Goal: Task Accomplishment & Management: Complete application form

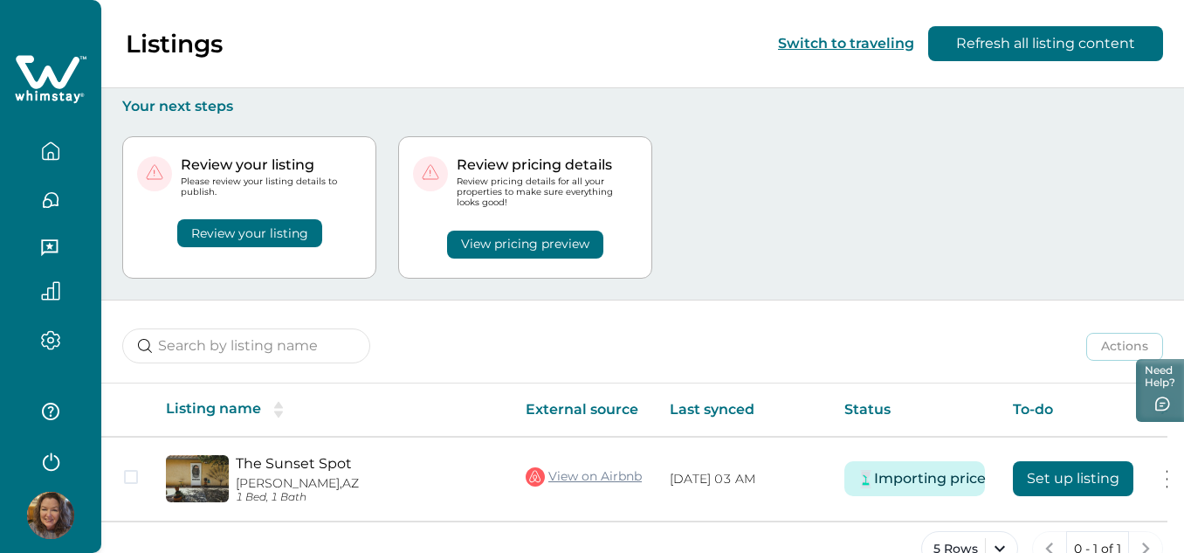
click at [265, 231] on button "Review your listing" at bounding box center [249, 233] width 145 height 28
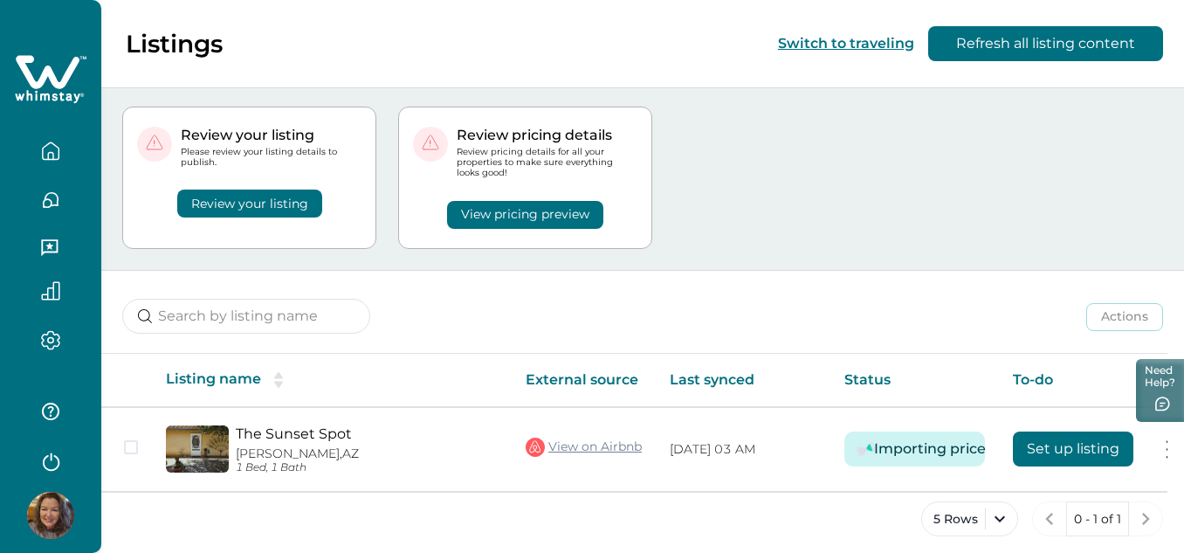
scroll to position [45, 0]
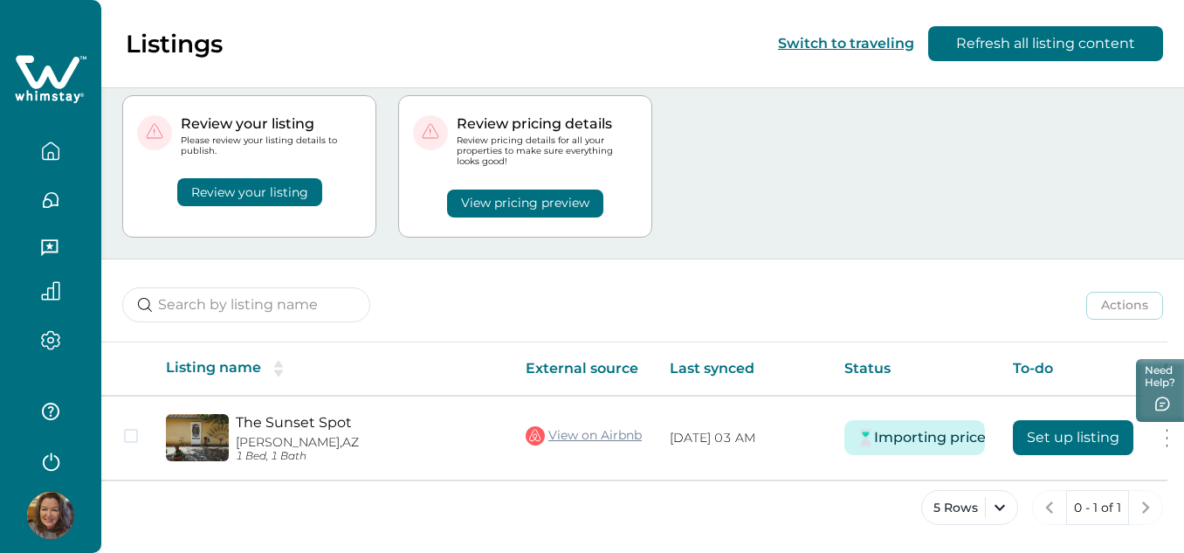
click at [49, 147] on icon "button" at bounding box center [50, 150] width 19 height 19
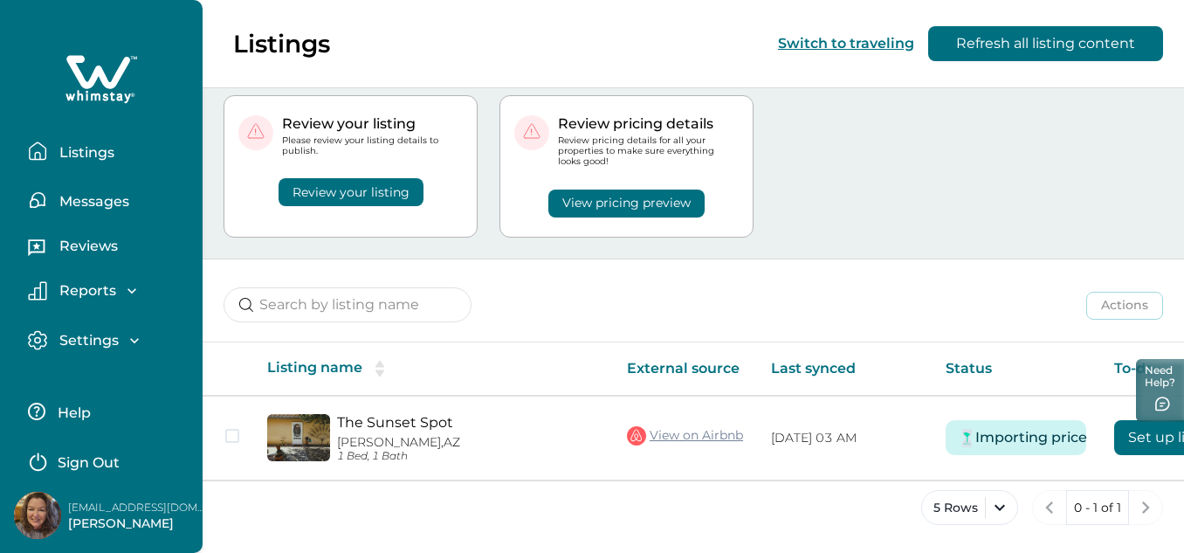
click at [133, 340] on icon "button" at bounding box center [134, 340] width 17 height 17
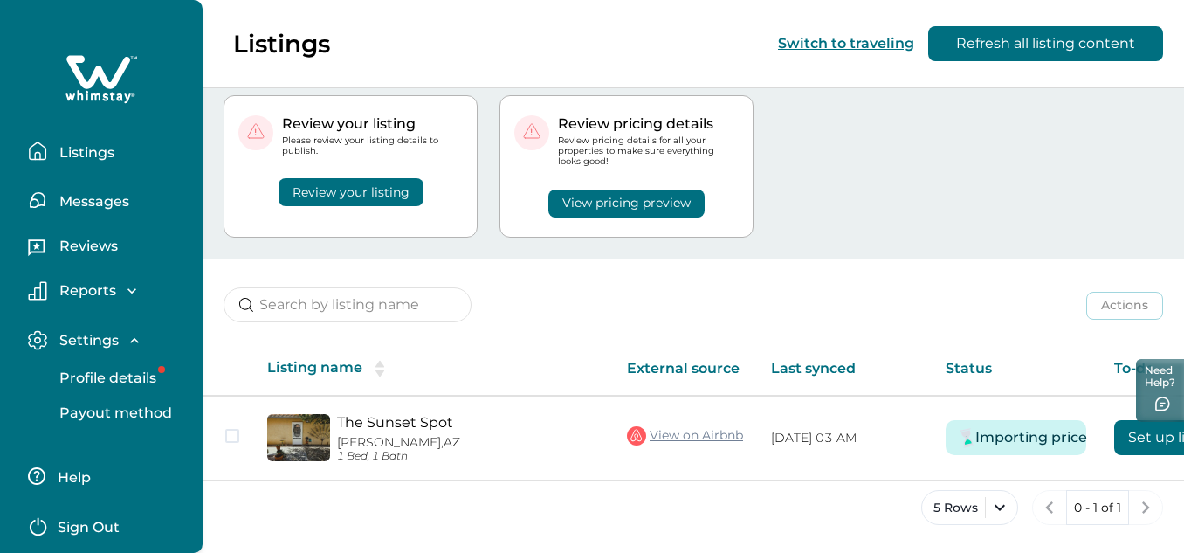
click at [117, 369] on p "Profile details" at bounding box center [105, 377] width 102 height 17
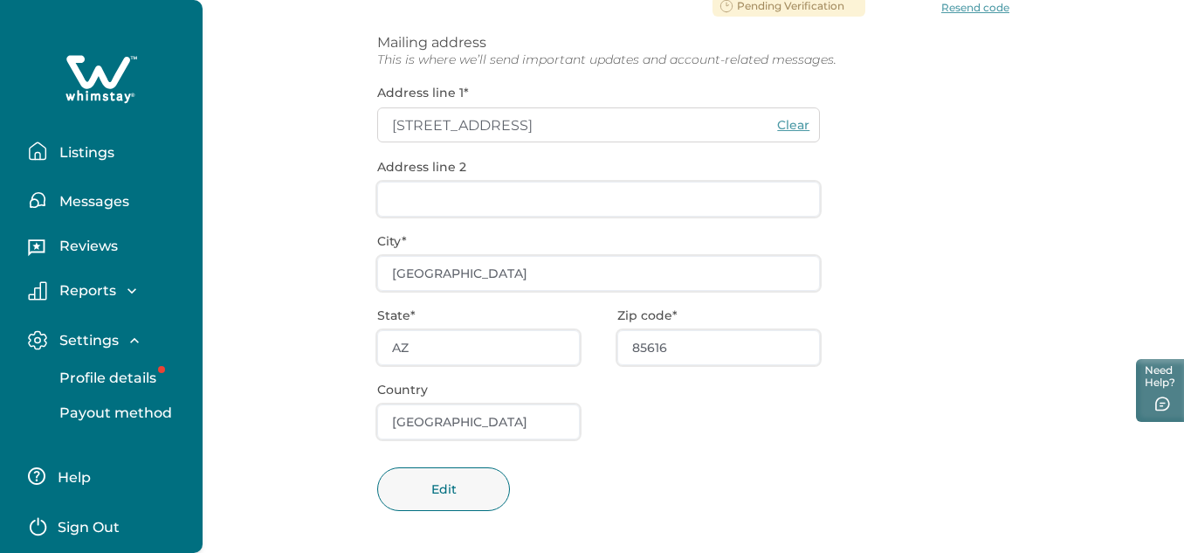
scroll to position [368, 0]
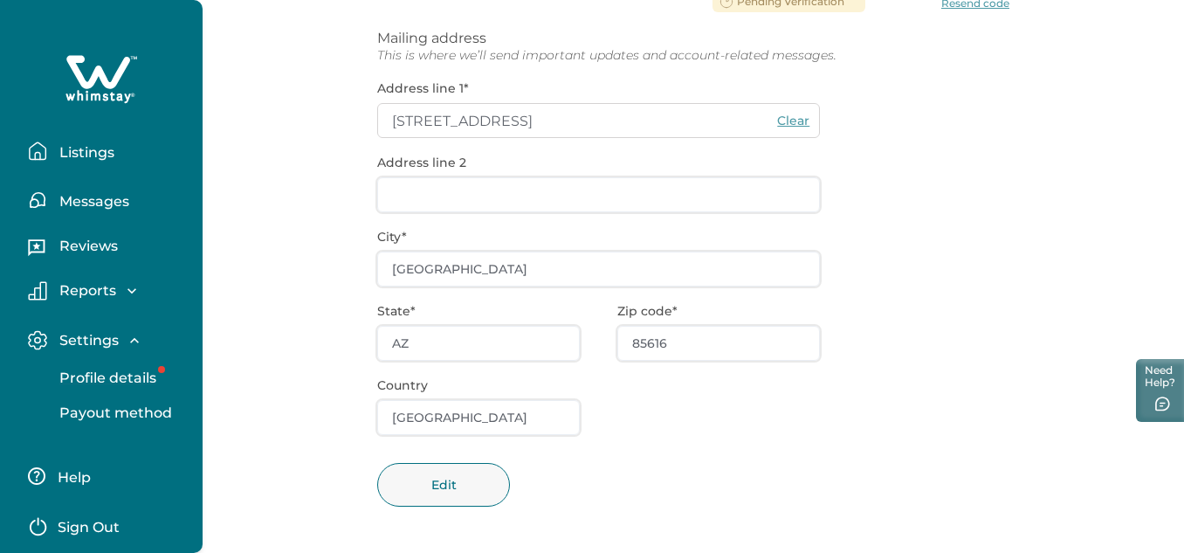
click at [102, 372] on p "Profile details" at bounding box center [105, 377] width 102 height 17
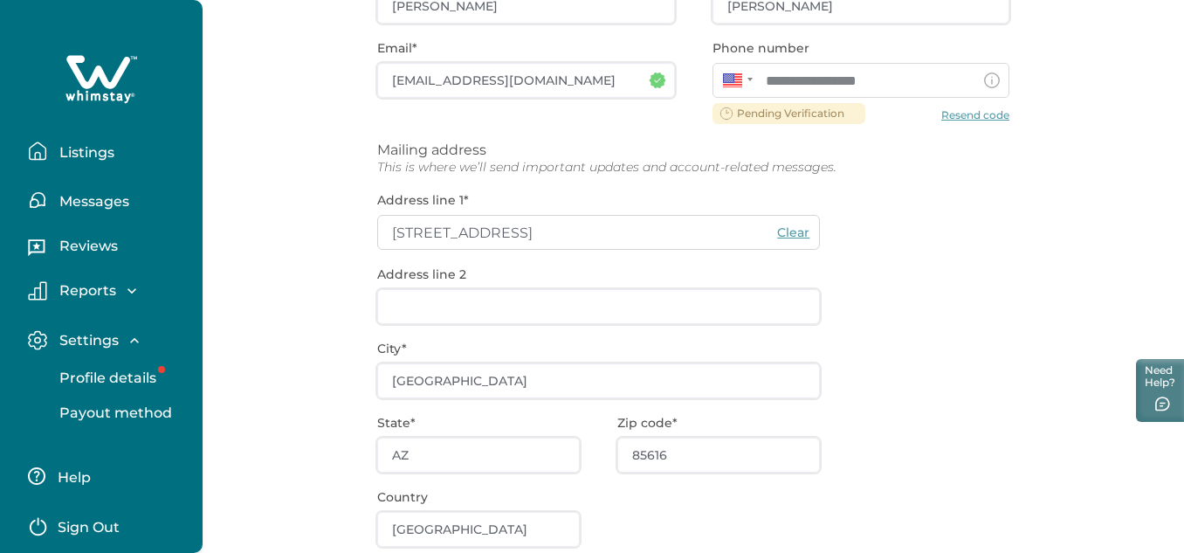
scroll to position [106, 0]
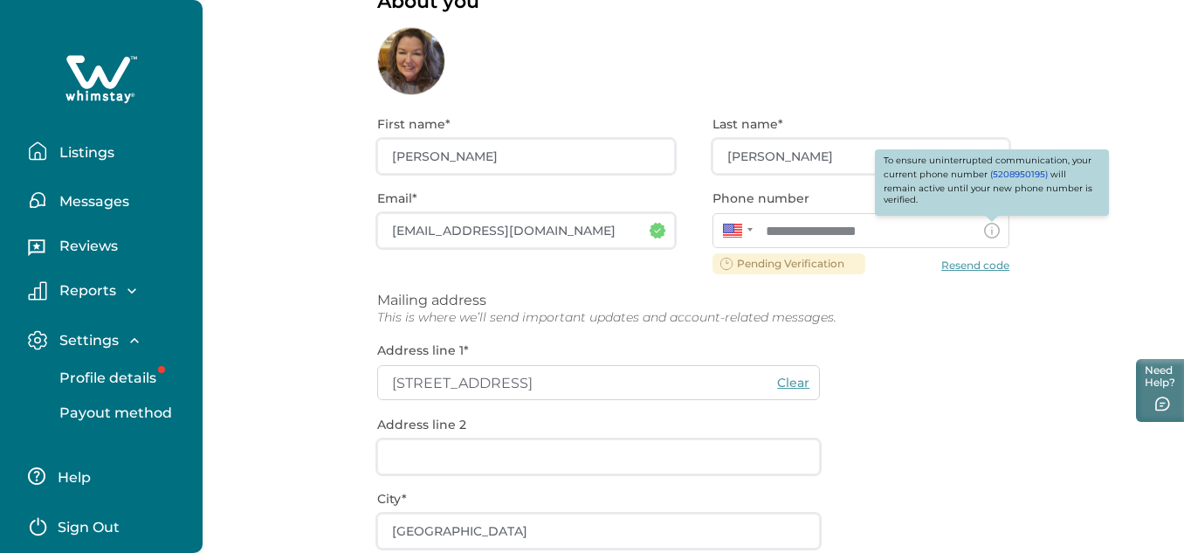
click at [997, 232] on icon at bounding box center [992, 231] width 16 height 16
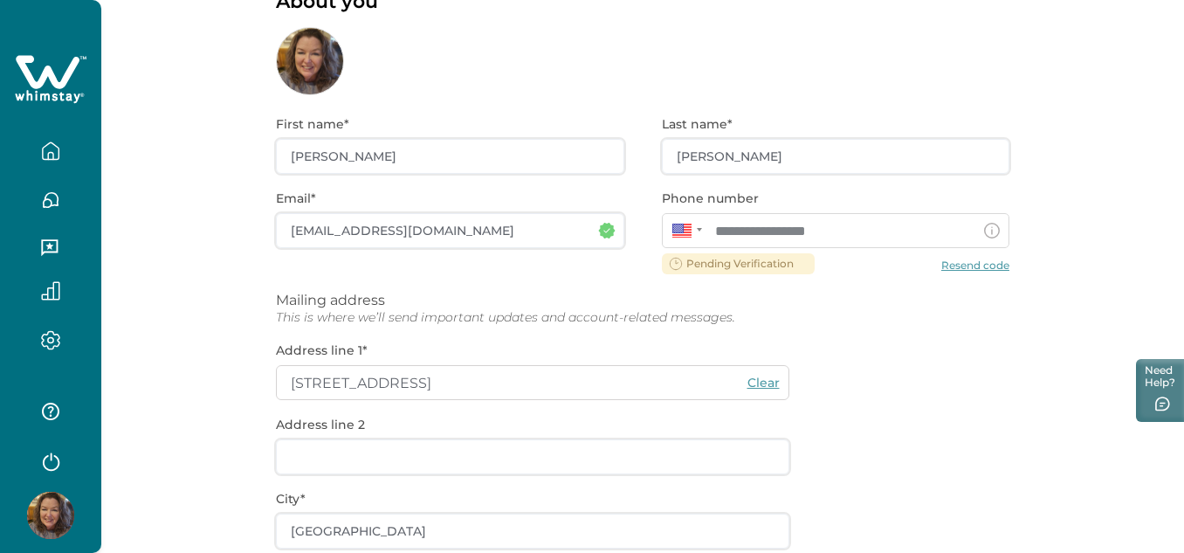
click at [987, 228] on icon at bounding box center [992, 231] width 16 height 16
click at [990, 231] on icon at bounding box center [992, 231] width 16 height 16
click at [760, 258] on div "**********" at bounding box center [642, 454] width 733 height 719
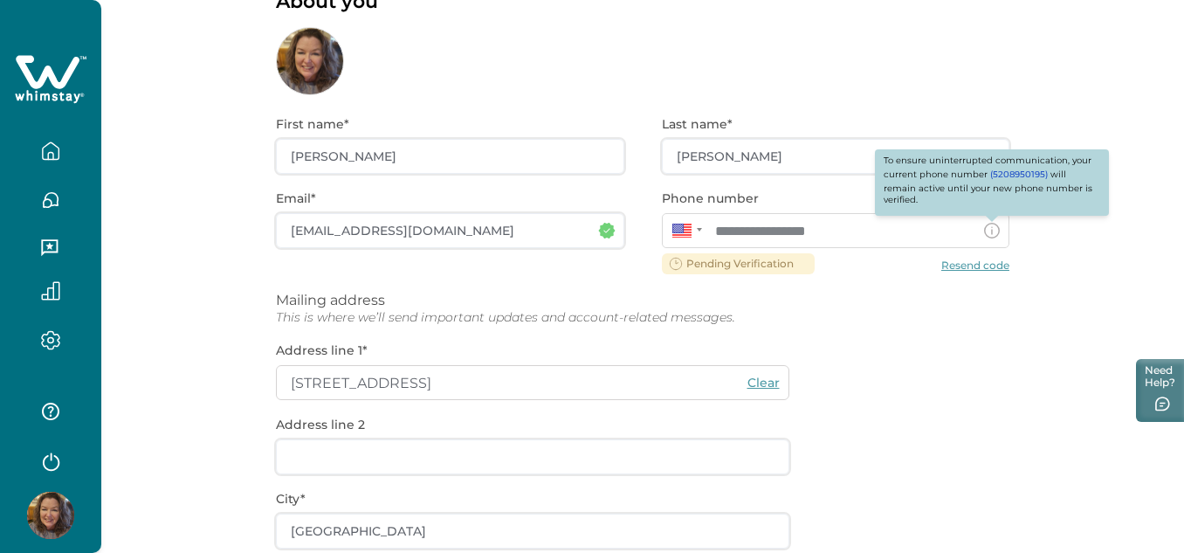
click at [988, 227] on icon at bounding box center [992, 231] width 16 height 16
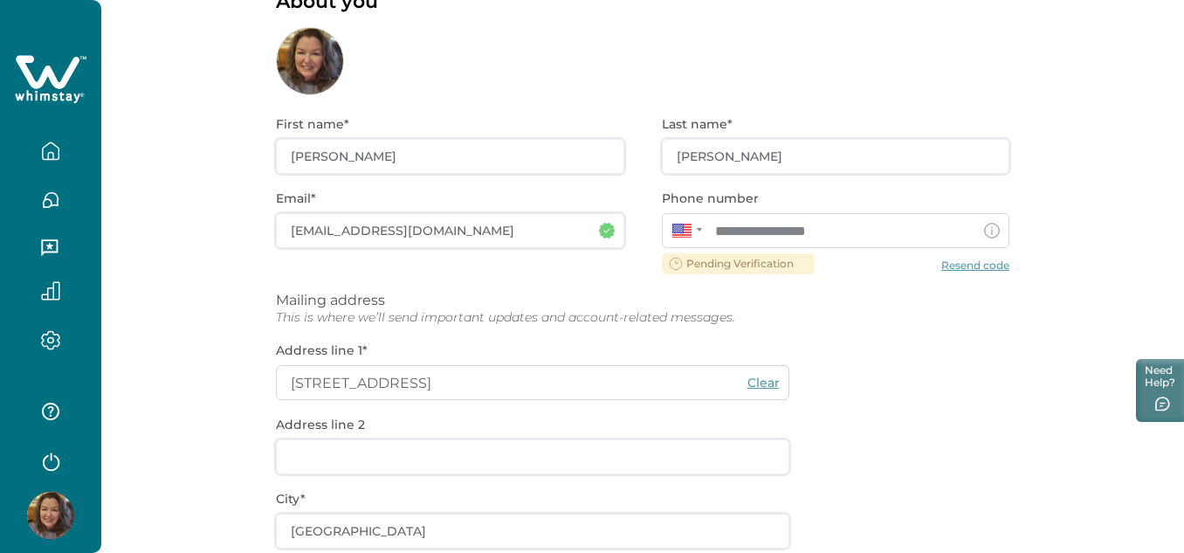
click at [988, 227] on icon at bounding box center [992, 231] width 16 height 16
click at [962, 264] on div "**********" at bounding box center [642, 454] width 733 height 719
click at [972, 267] on div "**********" at bounding box center [642, 454] width 733 height 719
click at [734, 262] on div "**********" at bounding box center [642, 454] width 733 height 719
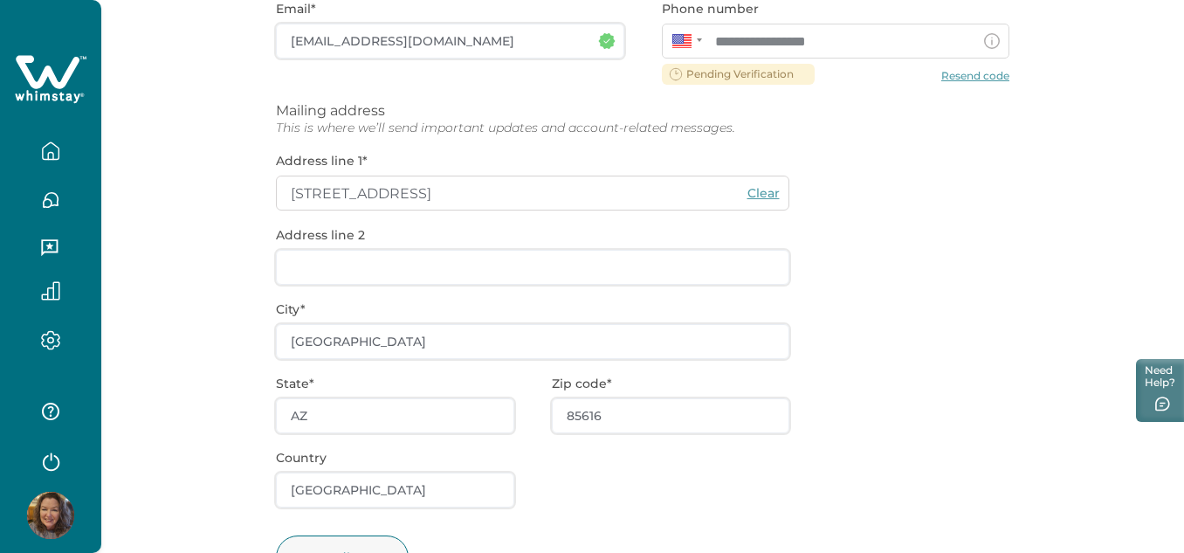
scroll to position [368, 0]
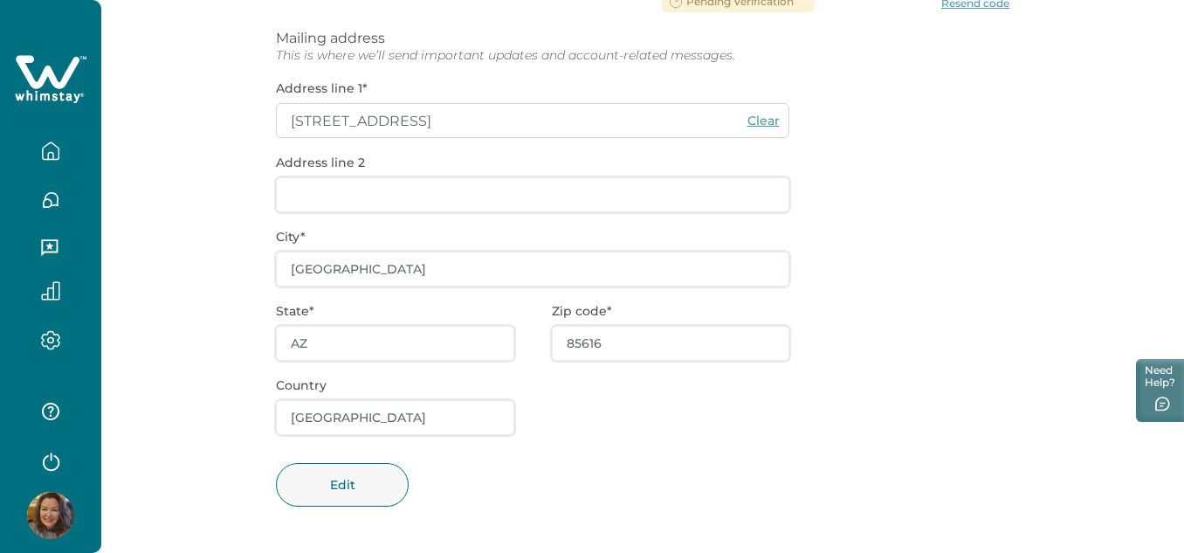
click at [47, 407] on icon "button" at bounding box center [50, 410] width 17 height 17
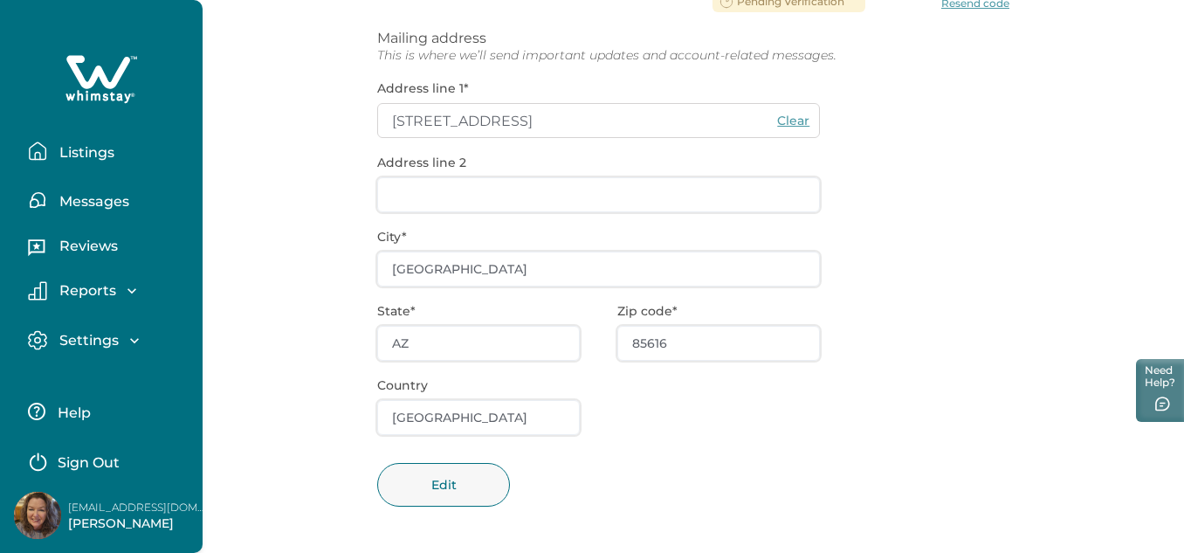
click at [68, 413] on p "Help" at bounding box center [71, 412] width 38 height 17
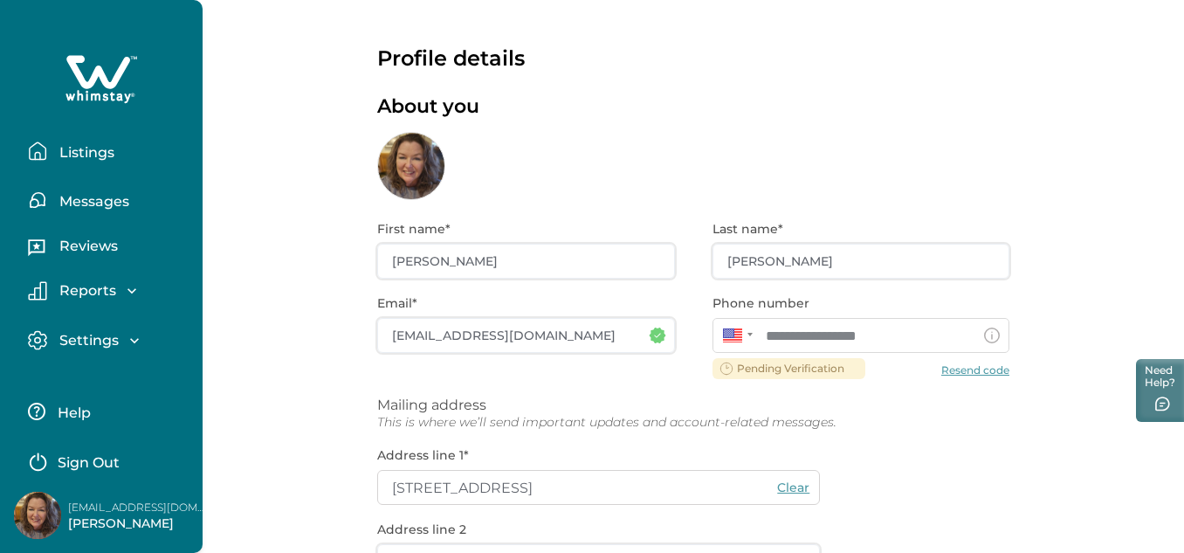
scroll to position [0, 0]
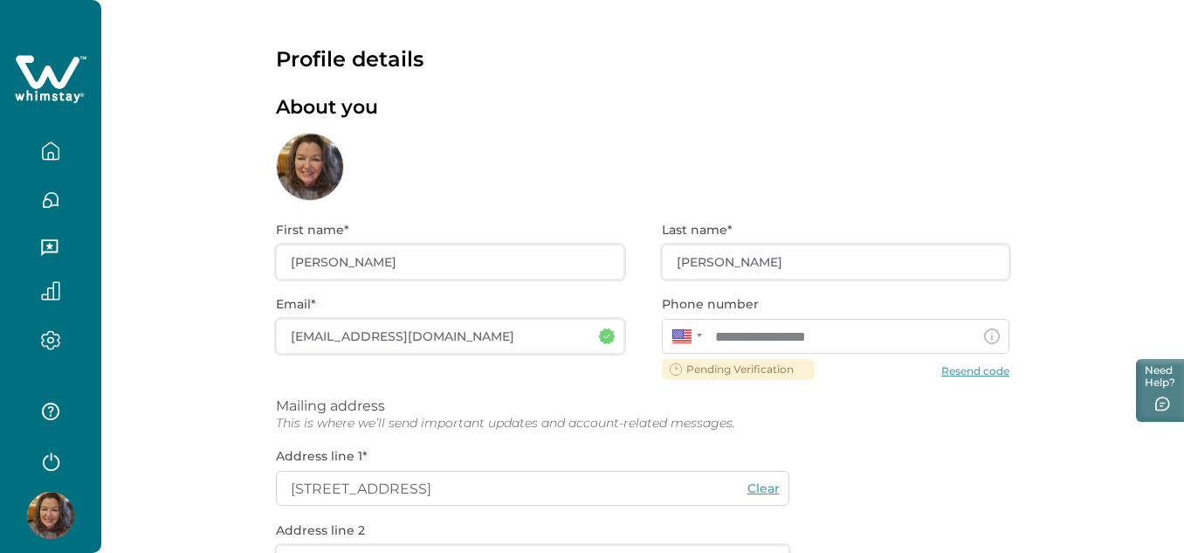
click at [409, 164] on div "About you" at bounding box center [642, 148] width 733 height 105
click at [53, 504] on img at bounding box center [50, 514] width 47 height 47
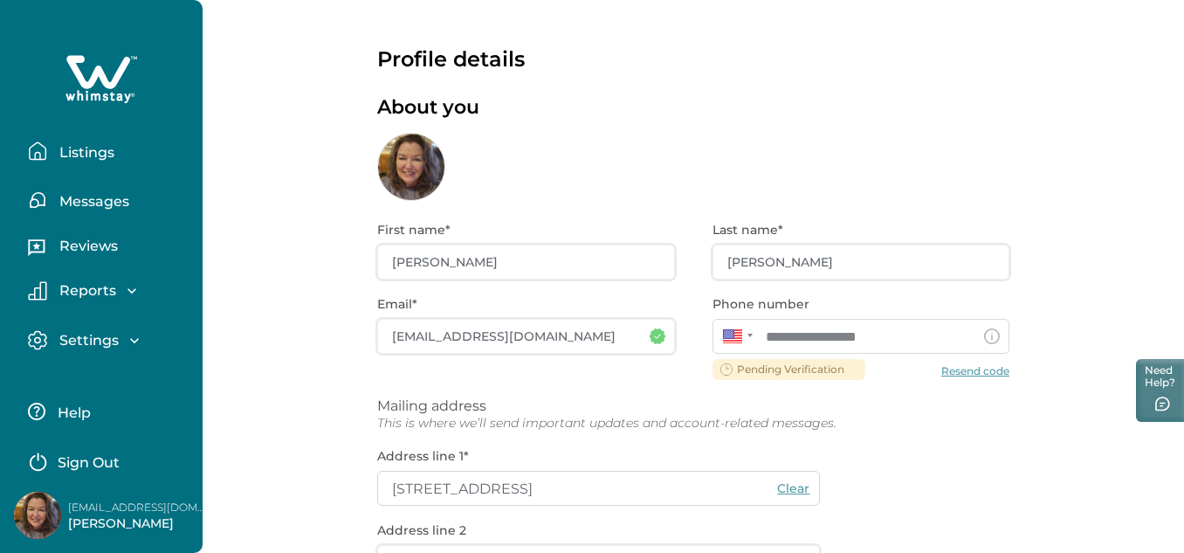
click at [86, 512] on p "thesunsetspotaz@gmail.com" at bounding box center [138, 506] width 140 height 17
click at [90, 519] on p "Erin McCollum" at bounding box center [138, 523] width 140 height 17
click at [79, 148] on p "Listings" at bounding box center [84, 152] width 60 height 17
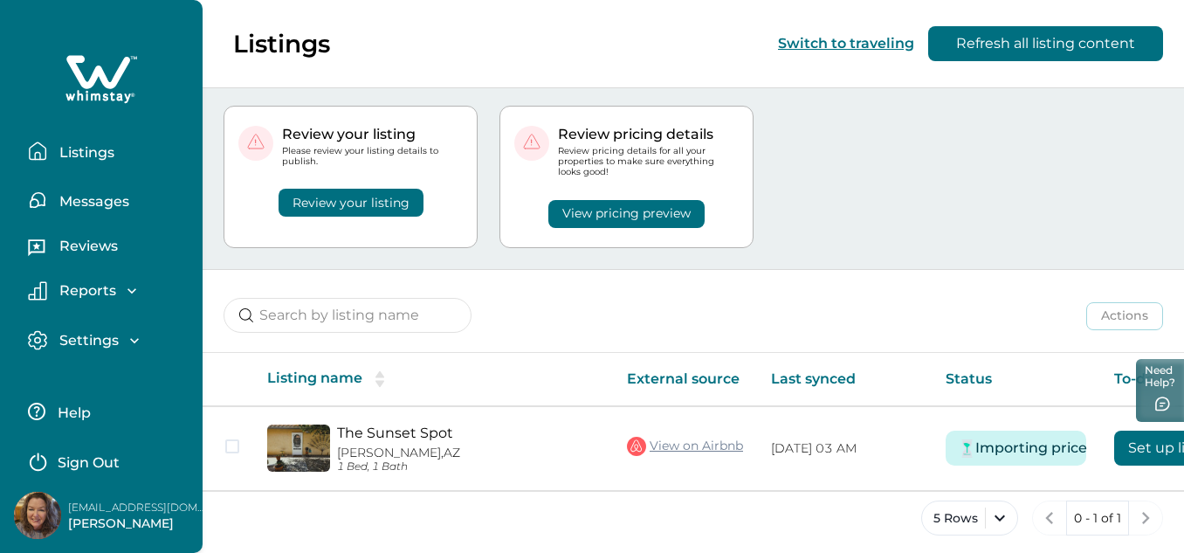
scroll to position [45, 0]
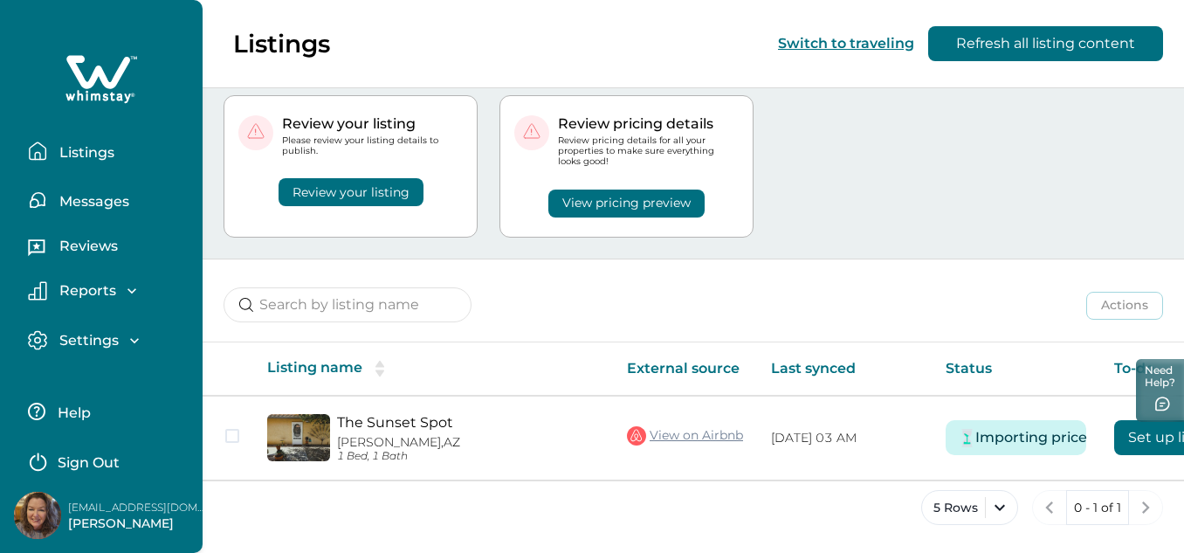
click at [36, 506] on img at bounding box center [37, 514] width 47 height 47
click at [73, 343] on p "Settings" at bounding box center [86, 340] width 65 height 17
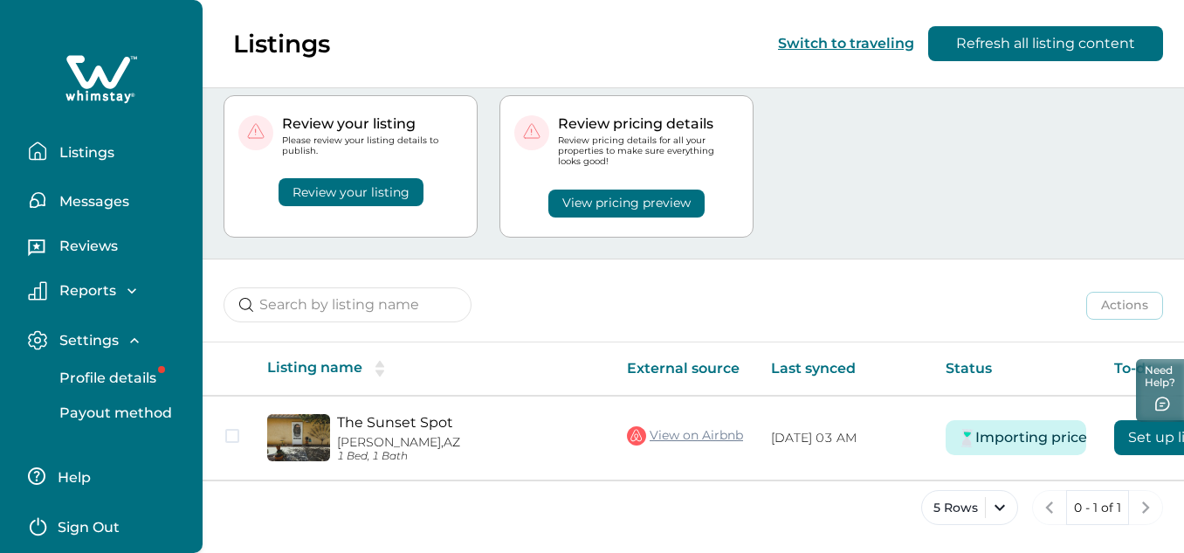
click at [89, 365] on button "Profile details" at bounding box center [120, 378] width 161 height 35
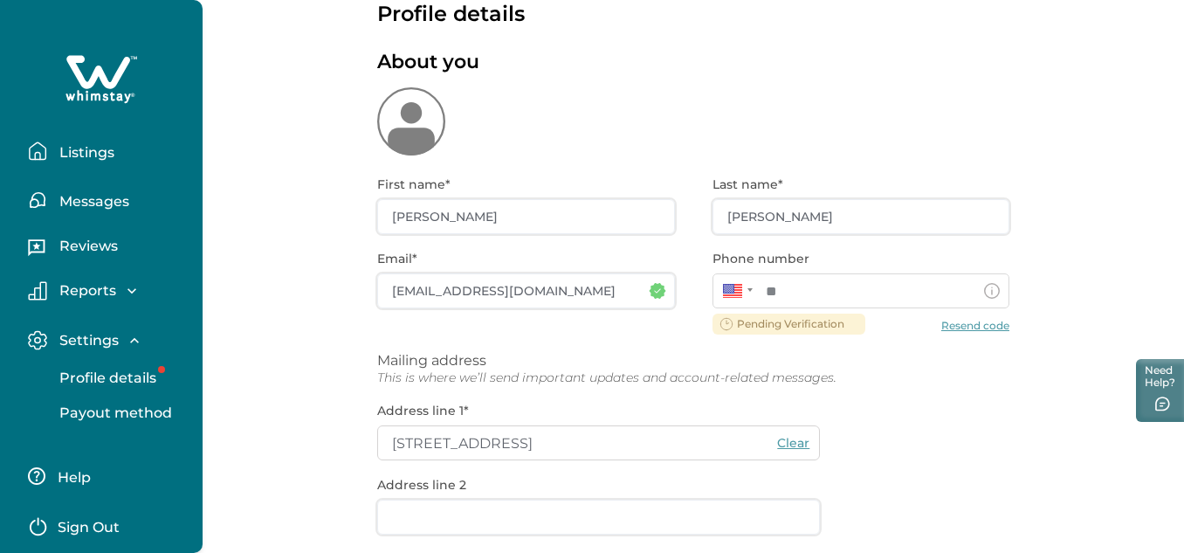
type input "**********"
click at [416, 124] on div "About you" at bounding box center [693, 103] width 632 height 105
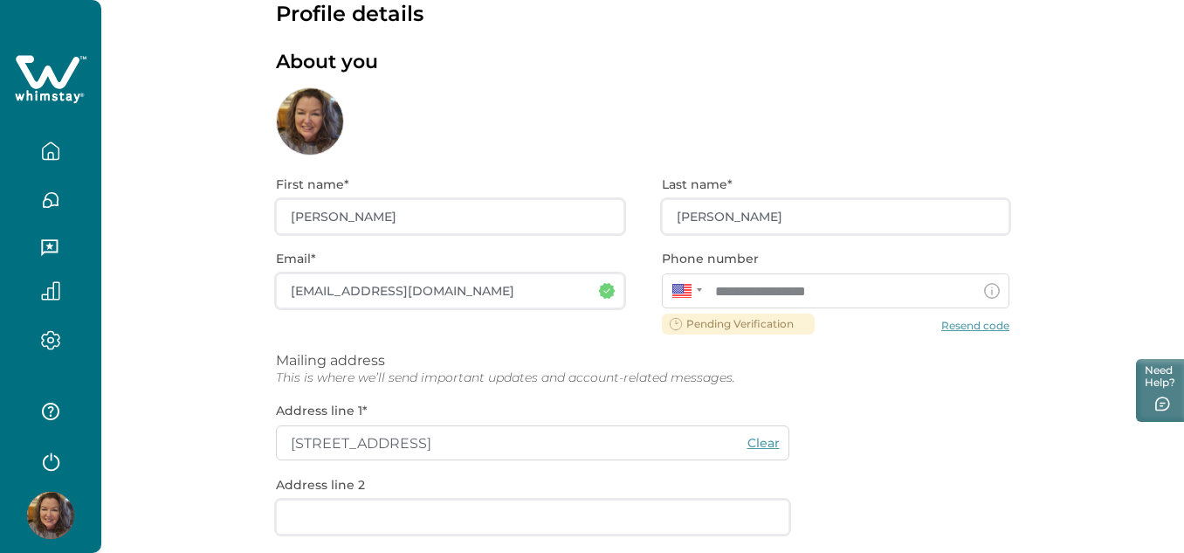
click at [333, 127] on div at bounding box center [310, 121] width 68 height 68
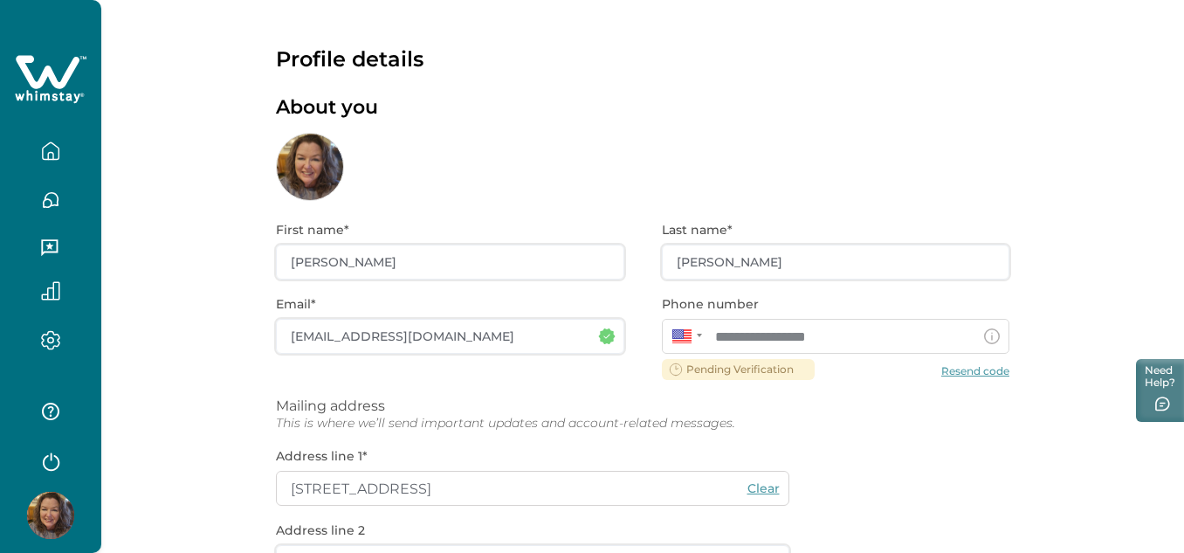
click at [46, 461] on icon "button" at bounding box center [51, 460] width 26 height 26
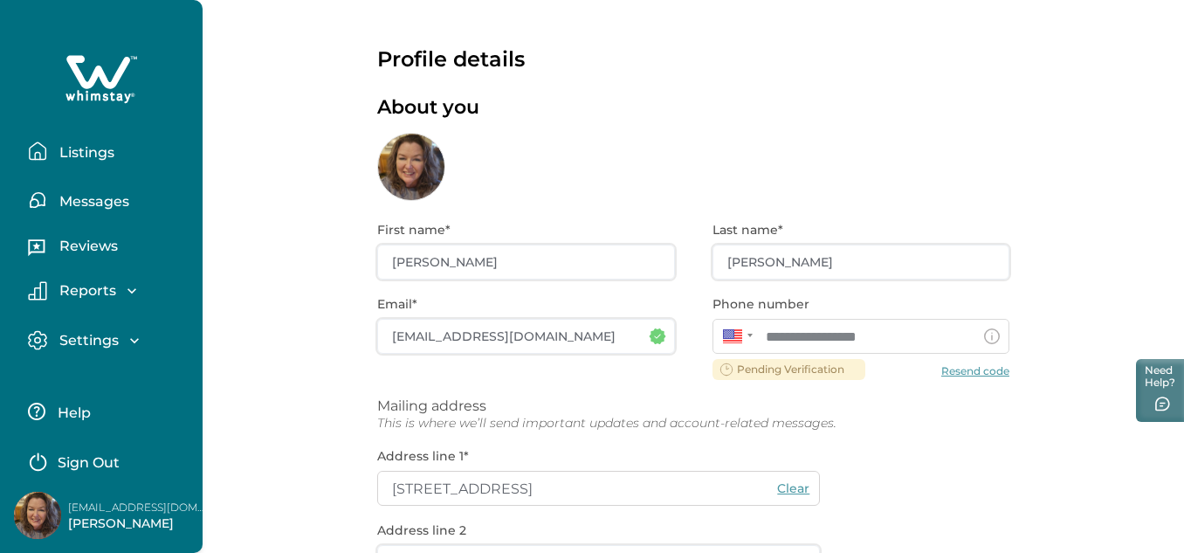
click at [84, 459] on p "Sign Out" at bounding box center [89, 462] width 62 height 17
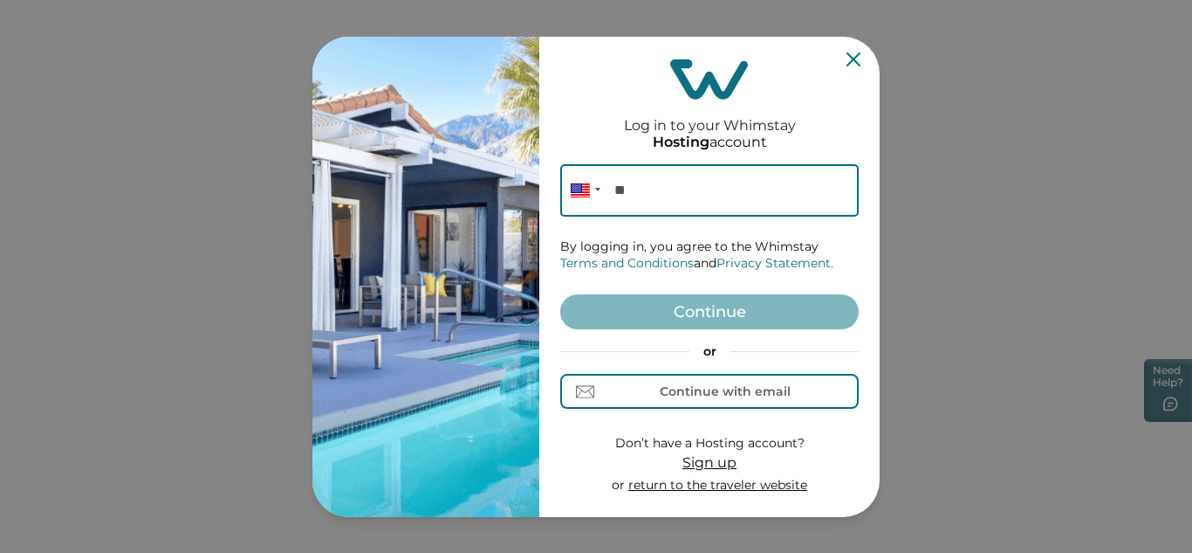
click at [675, 192] on input "**" at bounding box center [709, 190] width 299 height 52
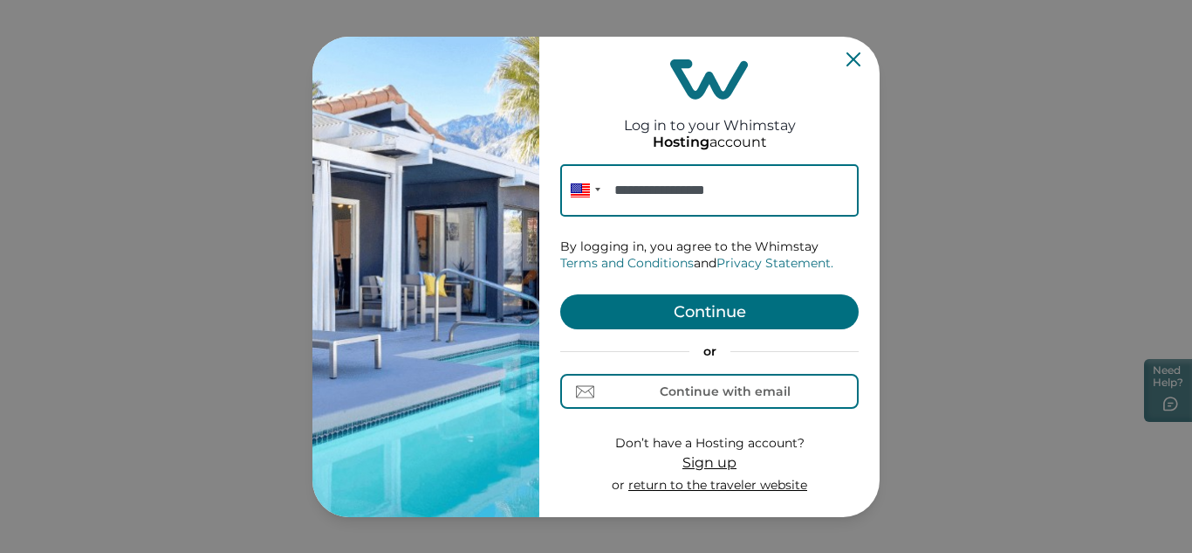
type input "**********"
click at [738, 305] on button "Continue" at bounding box center [709, 311] width 299 height 35
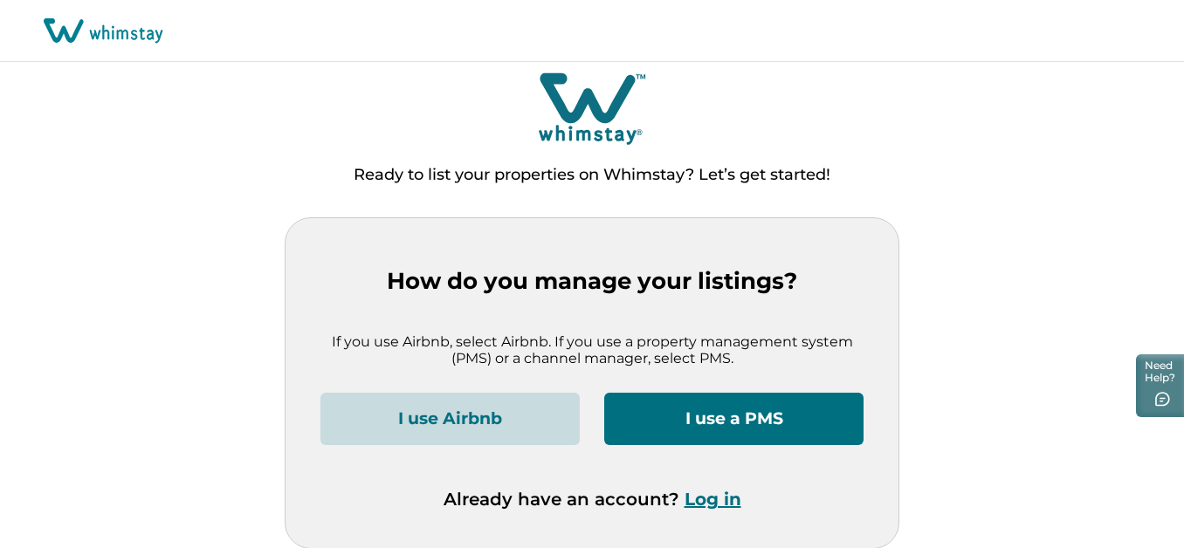
click at [514, 409] on button "I use Airbnb" at bounding box center [449, 419] width 259 height 52
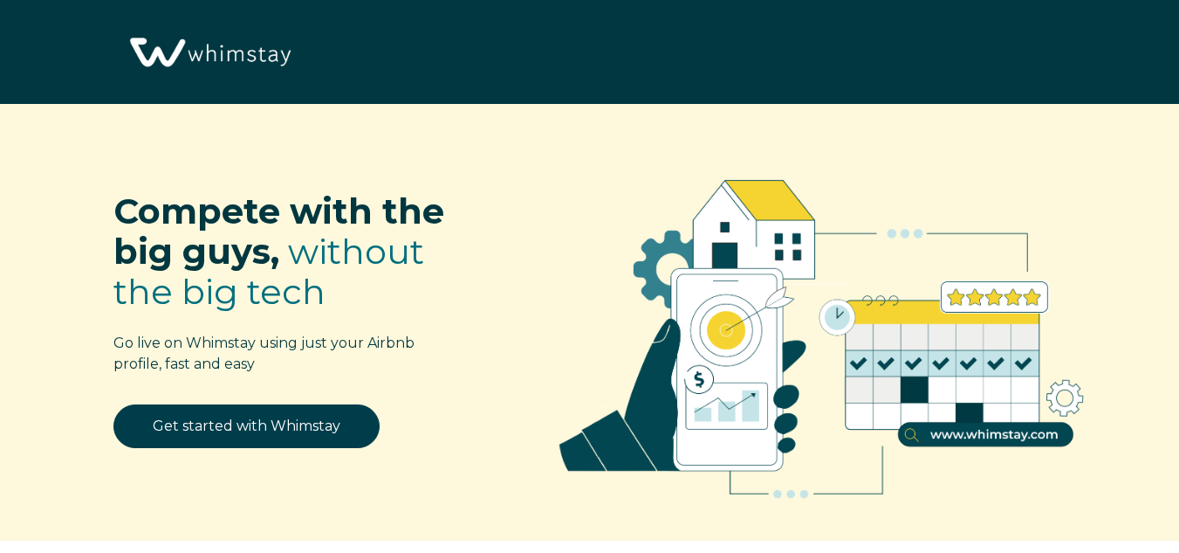
select select "US"
click at [204, 56] on img at bounding box center [209, 53] width 174 height 89
click at [253, 55] on img at bounding box center [209, 53] width 174 height 89
click at [978, 433] on img at bounding box center [822, 330] width 610 height 400
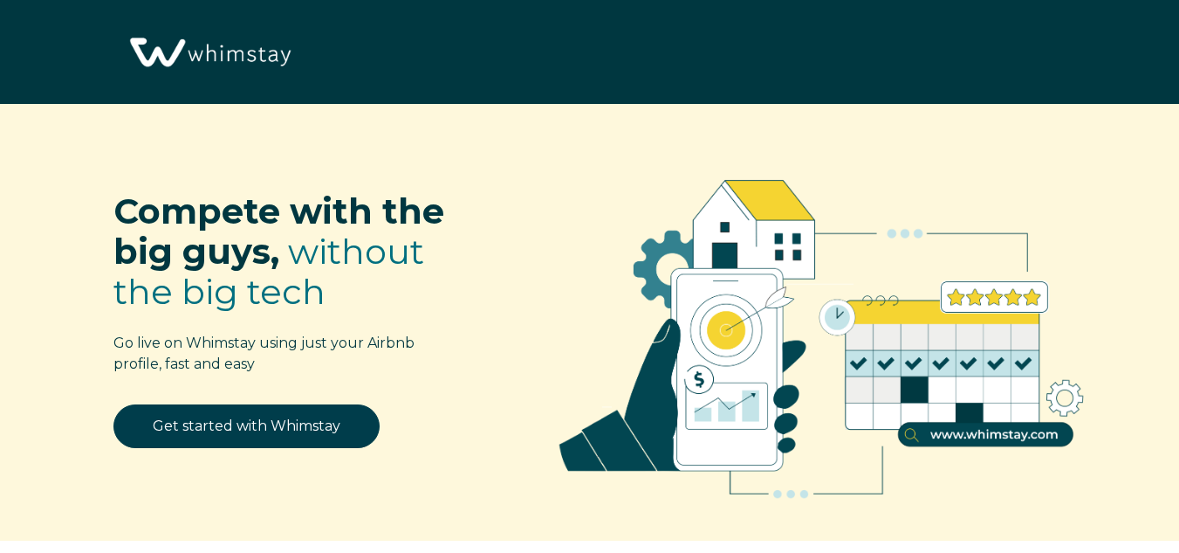
click at [972, 434] on img at bounding box center [822, 330] width 610 height 400
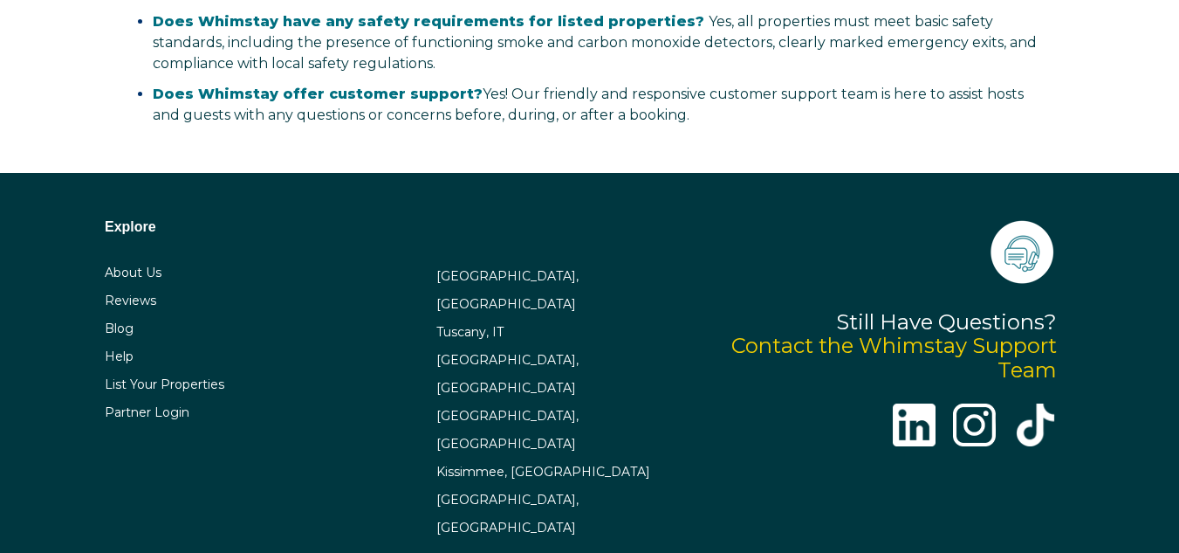
scroll to position [3494, 0]
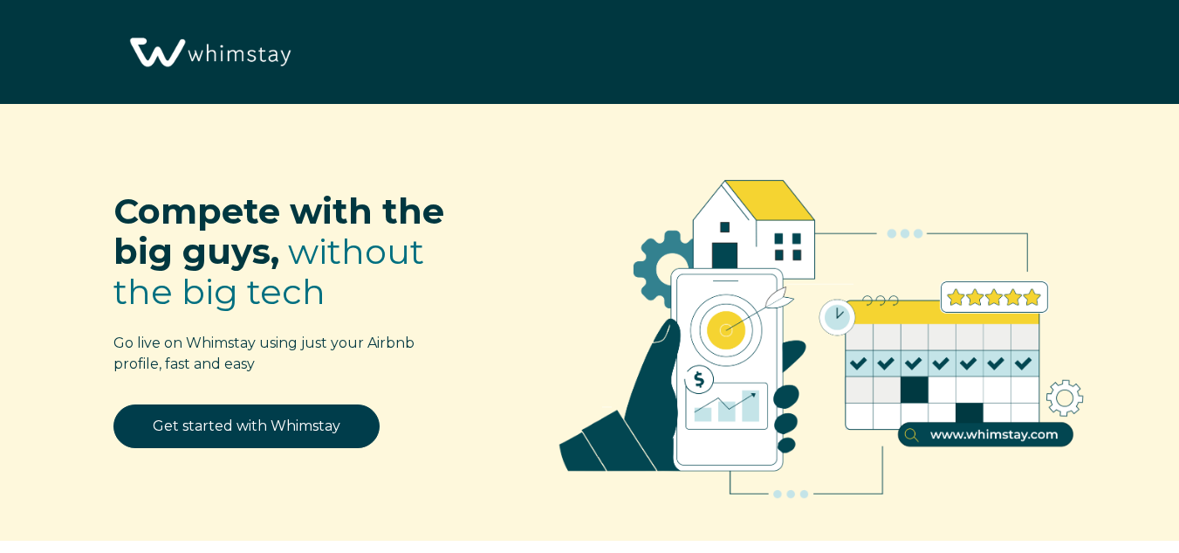
select select "US"
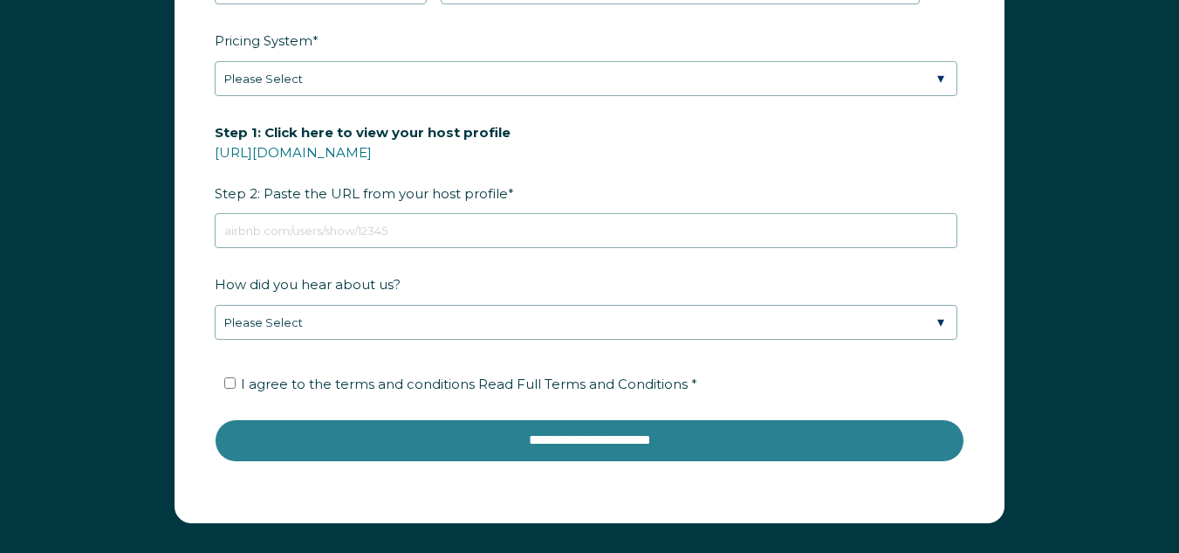
scroll to position [2272, 0]
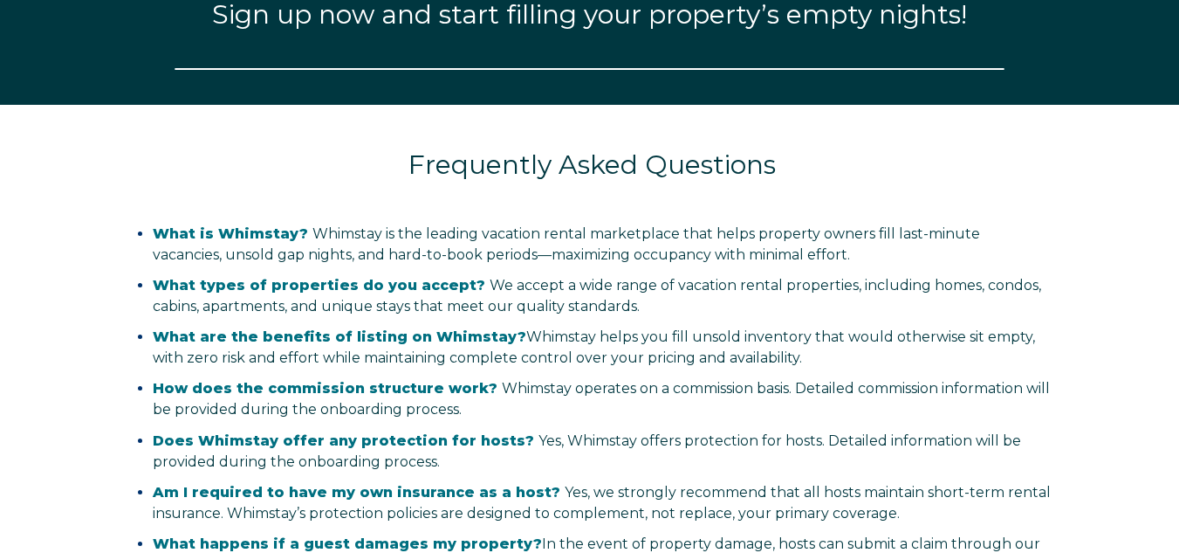
select select "US"
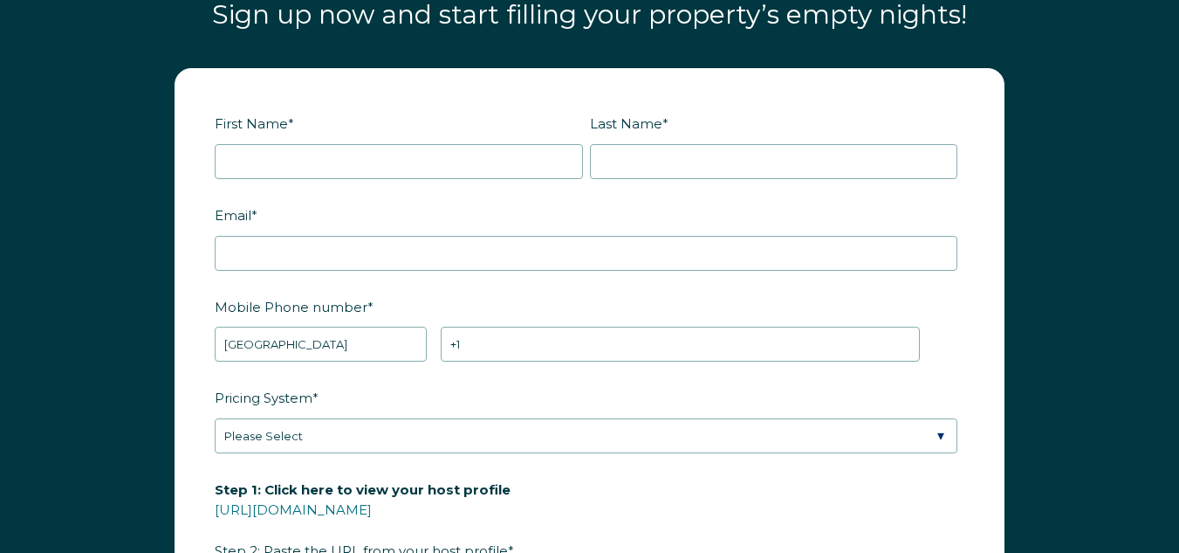
scroll to position [2062, 0]
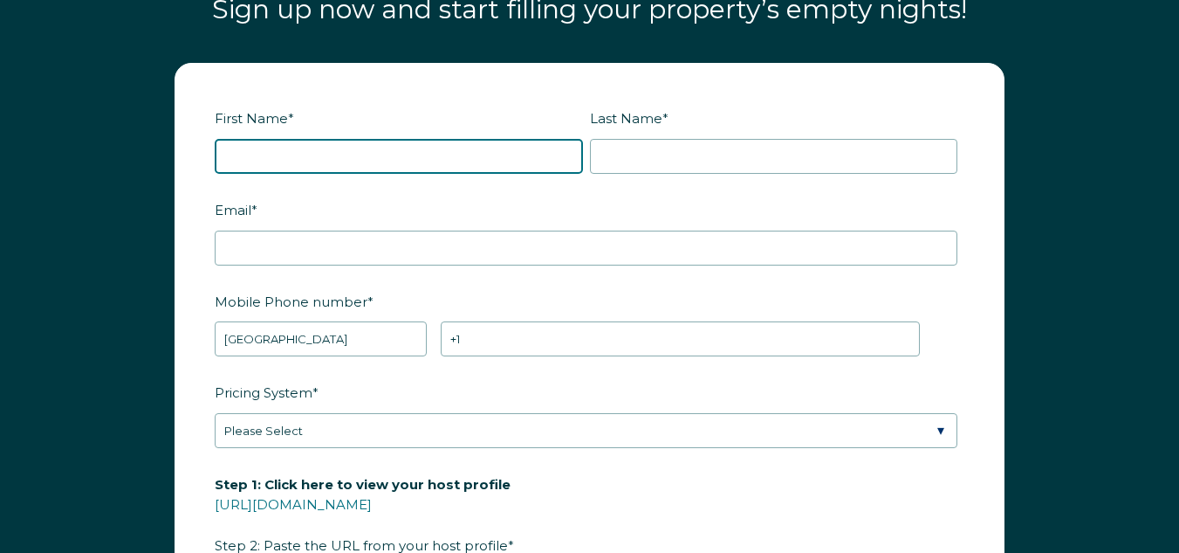
click at [521, 148] on input "First Name *" at bounding box center [399, 156] width 368 height 35
type input "[PERSON_NAME]"
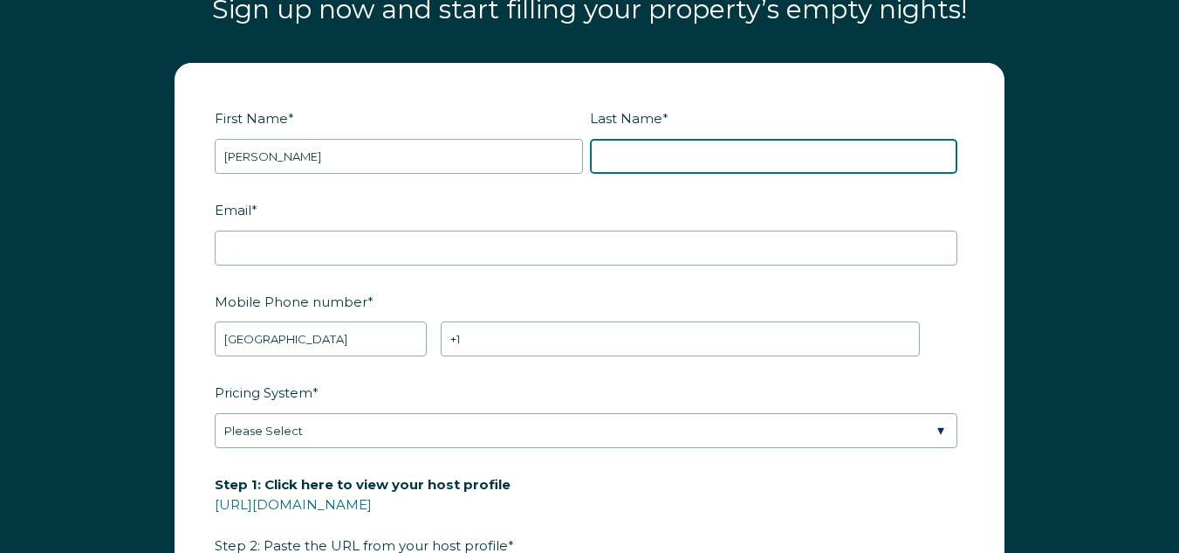
type input "[PERSON_NAME]"
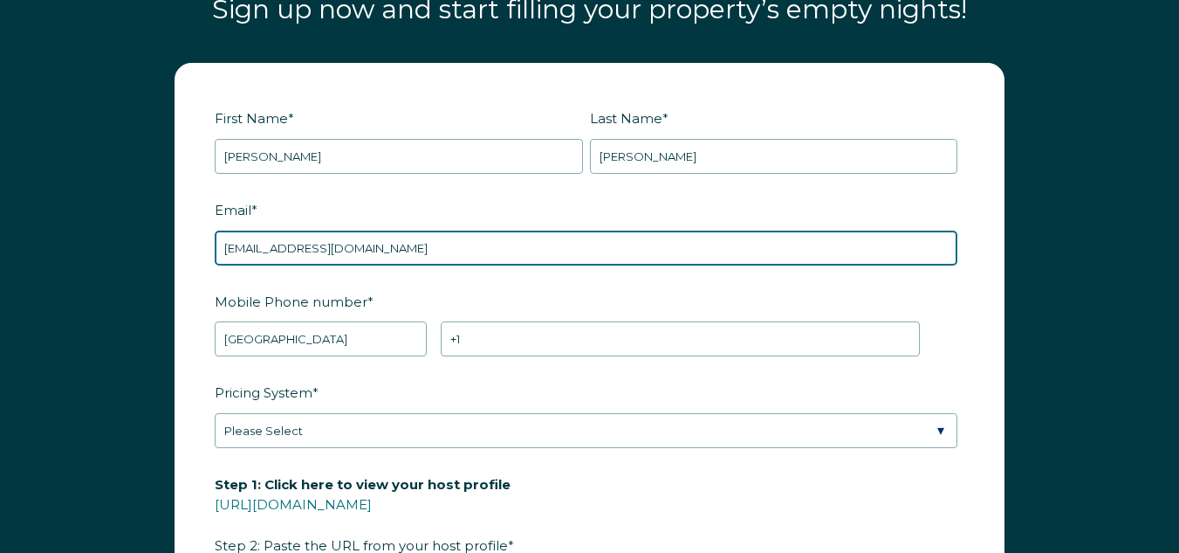
click at [409, 250] on input "[EMAIL_ADDRESS][DOMAIN_NAME]" at bounding box center [586, 247] width 743 height 35
type input "M"
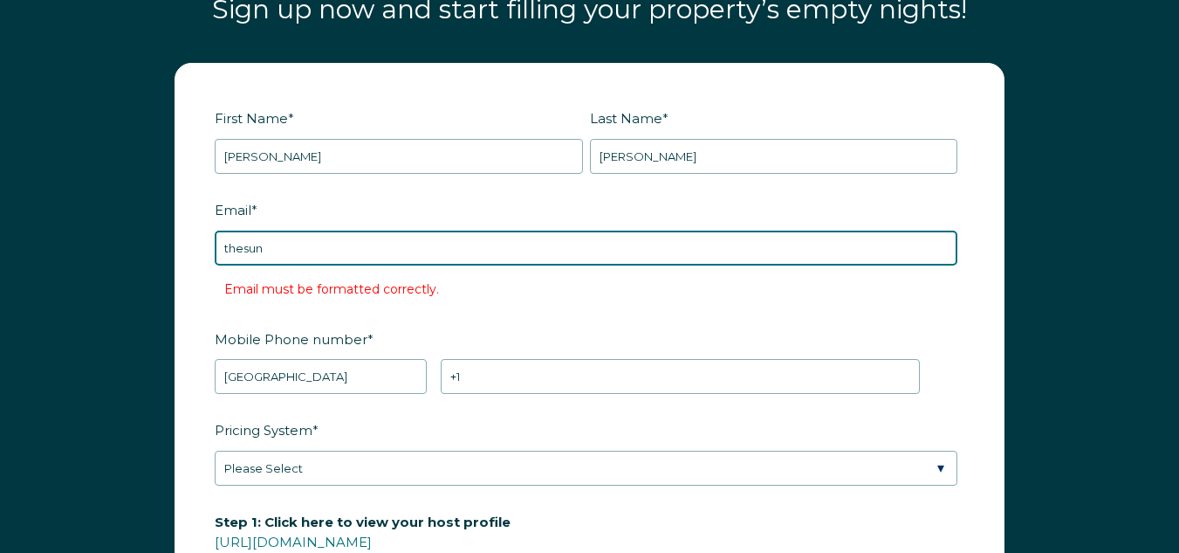
type input "[EMAIL_ADDRESS][DOMAIN_NAME]"
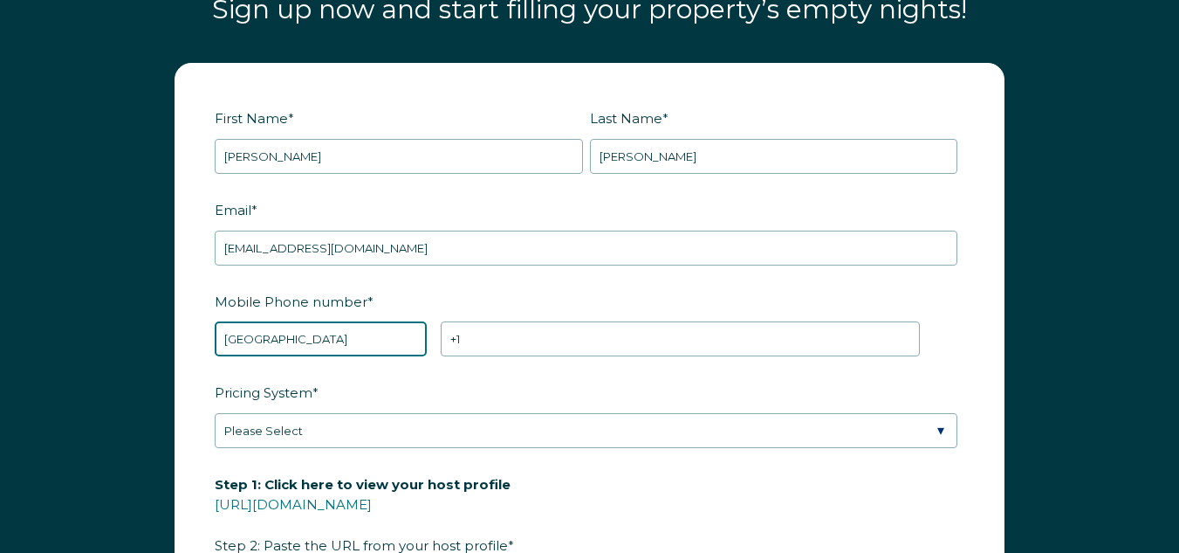
click at [347, 337] on select "* [GEOGRAPHIC_DATA] (‫[GEOGRAPHIC_DATA]‬‎) [GEOGRAPHIC_DATA] ([GEOGRAPHIC_DATA]…" at bounding box center [321, 338] width 212 height 35
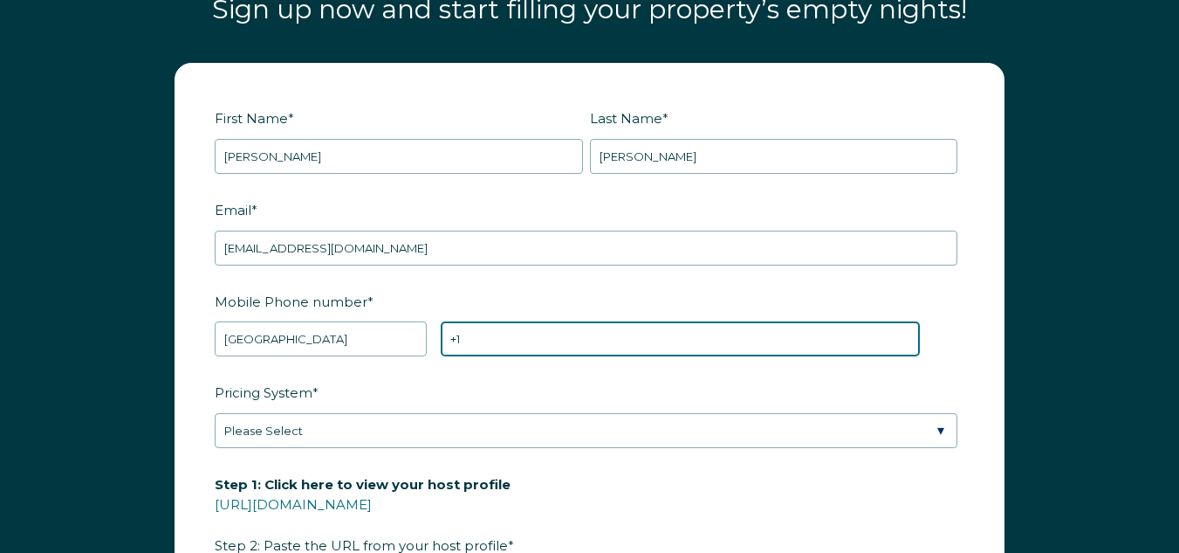
click at [501, 347] on input "+1" at bounding box center [681, 338] width 480 height 35
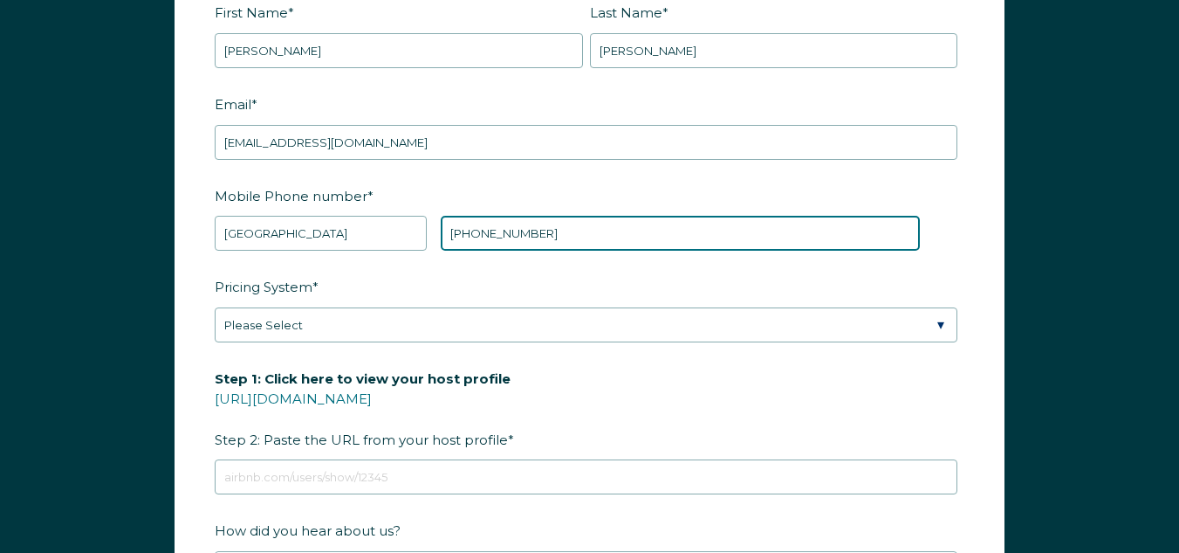
scroll to position [2324, 0]
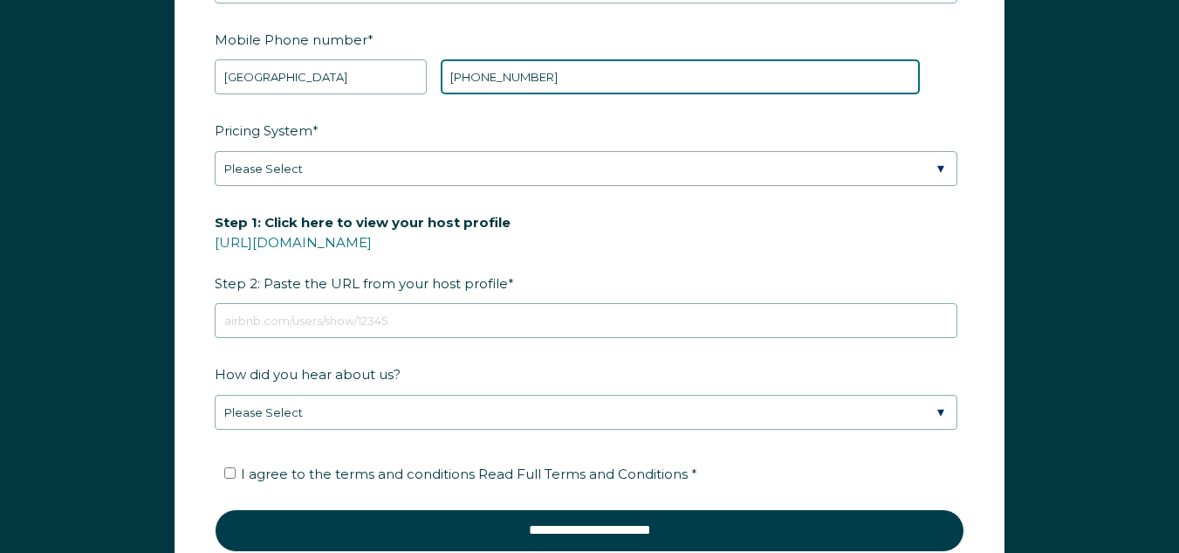
type input "[PHONE_NUMBER]"
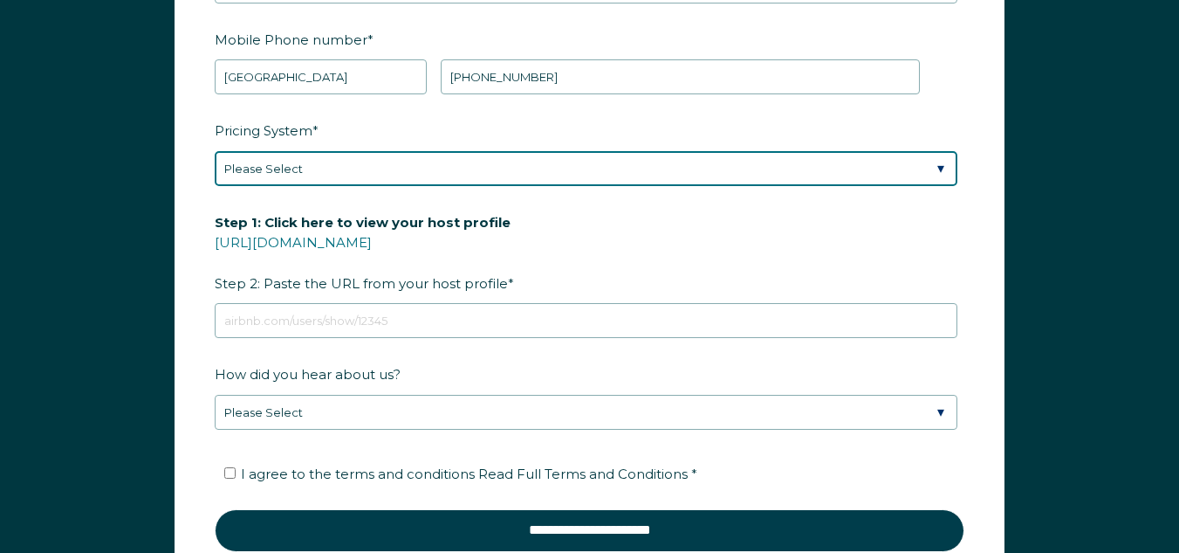
click at [469, 166] on select "Please Select Manual Airbnb Smart Pricing PriceLabs Wheelhouse Beyond Pricing 3…" at bounding box center [586, 168] width 743 height 35
select select "Manual"
click at [215, 151] on select "Please Select Manual Airbnb Smart Pricing PriceLabs Wheelhouse Beyond Pricing 3…" at bounding box center [586, 168] width 743 height 35
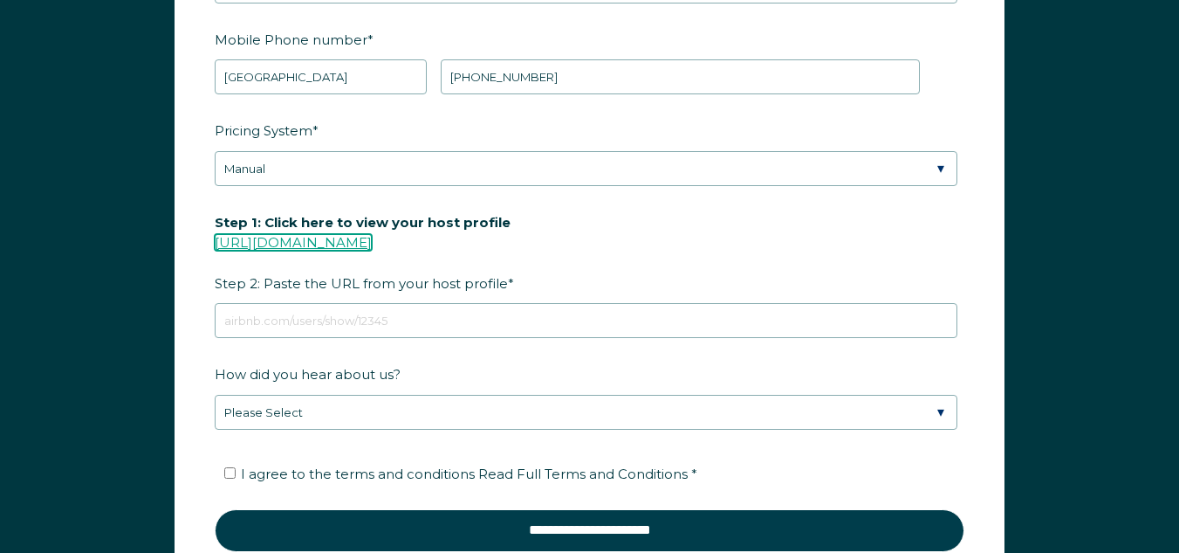
click at [356, 241] on link "[URL][DOMAIN_NAME]" at bounding box center [293, 242] width 157 height 17
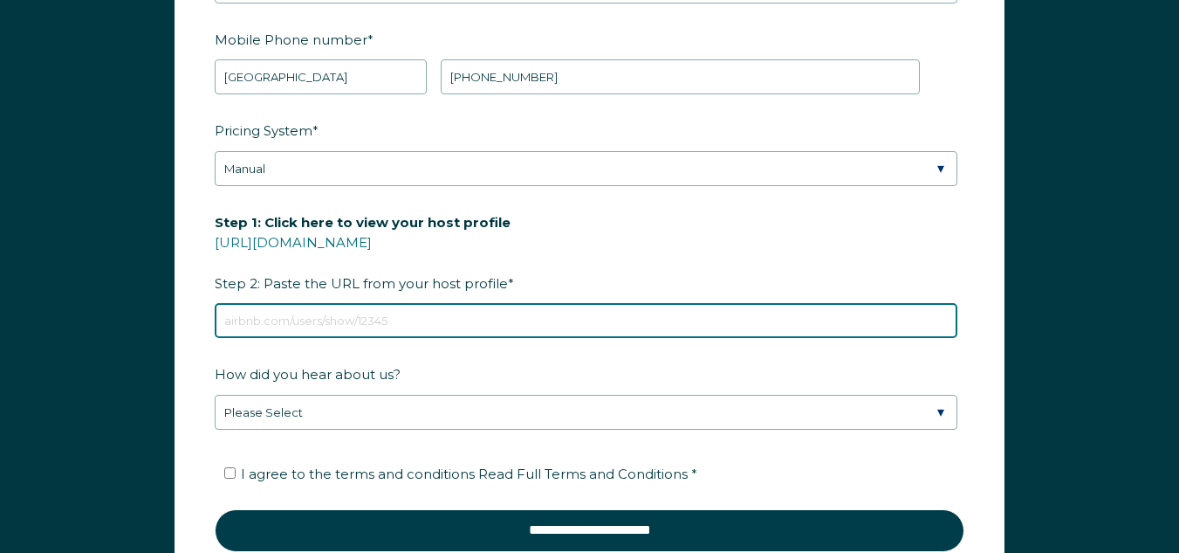
paste input "[URL][DOMAIN_NAME]"
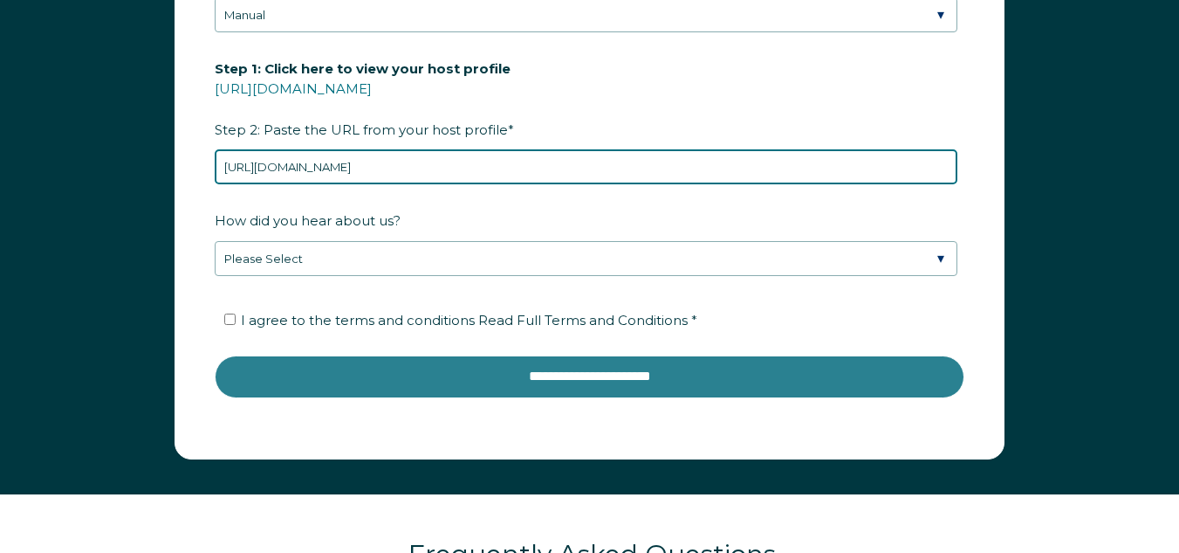
scroll to position [2498, 0]
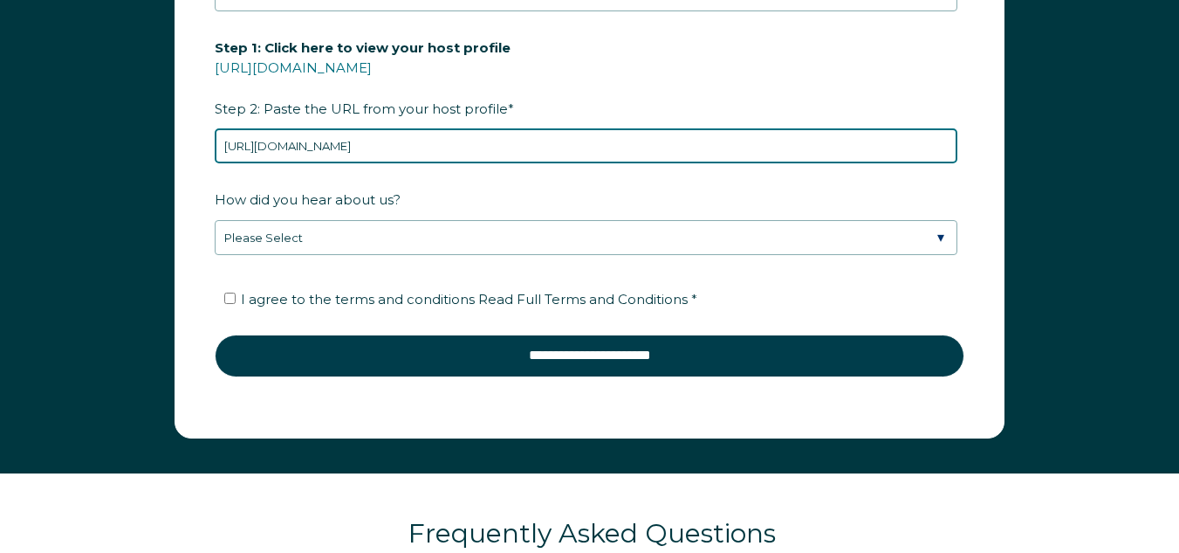
type input "[URL][DOMAIN_NAME]"
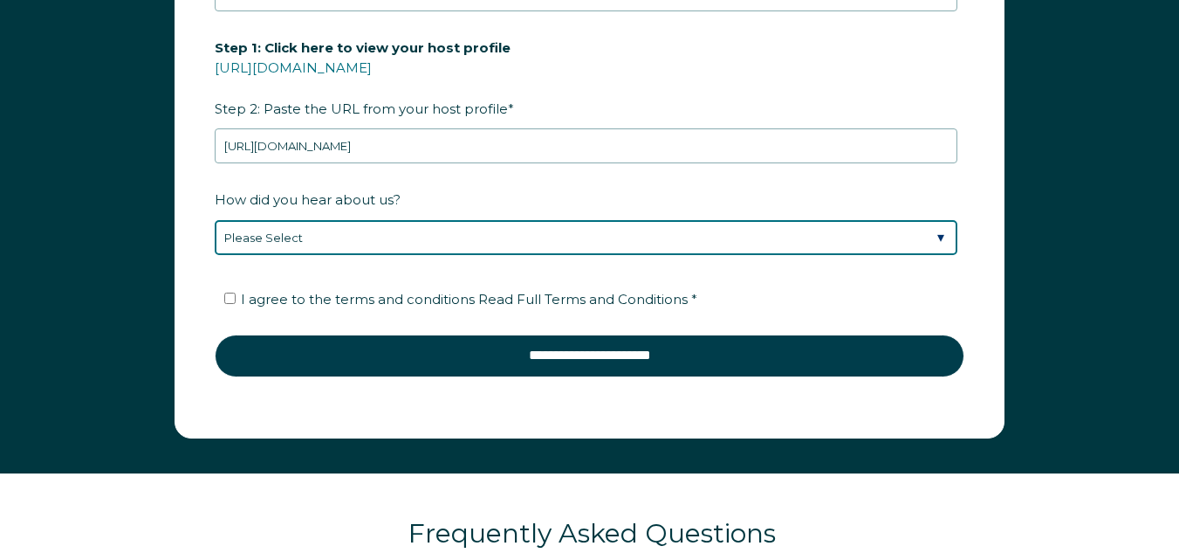
click at [359, 237] on select "Please Select Discovered Whimstay at an event or conference Found Whimstay thro…" at bounding box center [586, 237] width 743 height 35
select select "Google Search"
click at [215, 220] on select "Please Select Discovered Whimstay at an event or conference Found Whimstay thro…" at bounding box center [586, 237] width 743 height 35
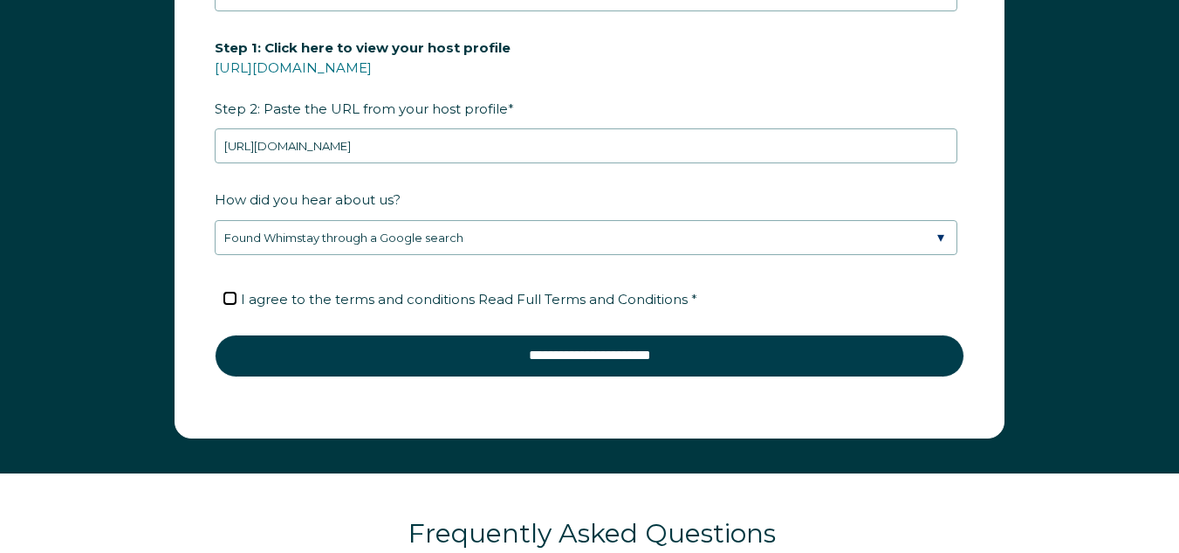
click at [225, 297] on input "I agree to the terms and conditions Read Full Terms and Conditions *" at bounding box center [229, 297] width 11 height 11
checkbox input "true"
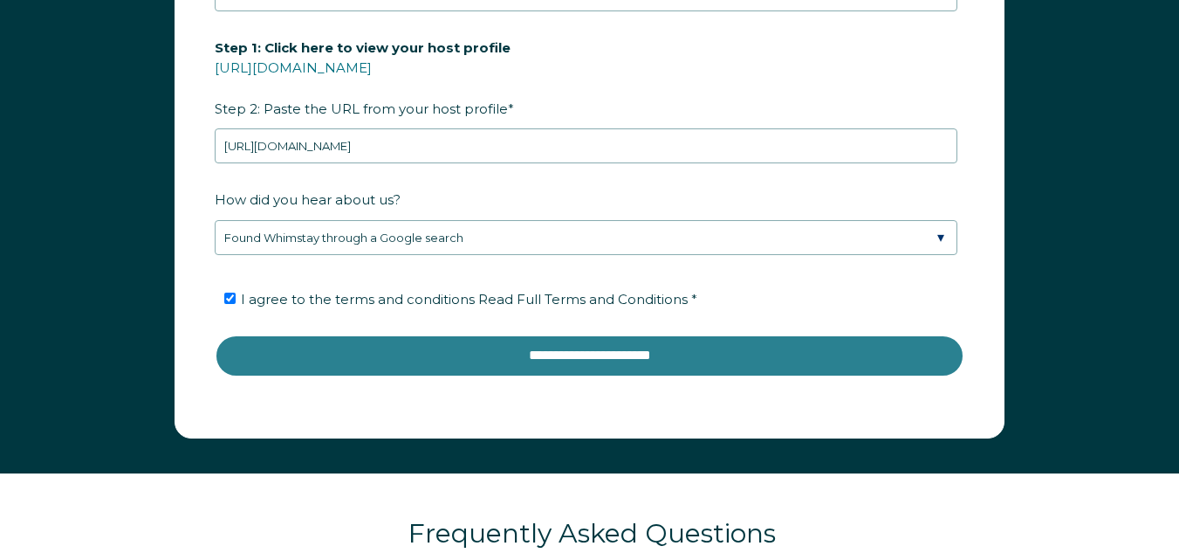
click at [567, 359] on input "**********" at bounding box center [590, 355] width 750 height 42
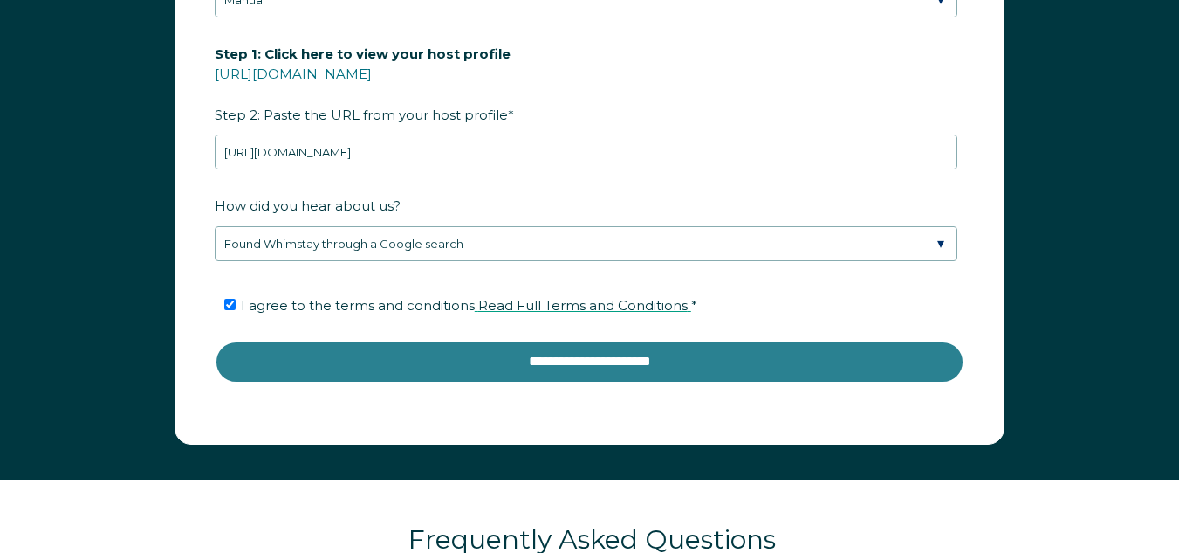
scroll to position [2586, 0]
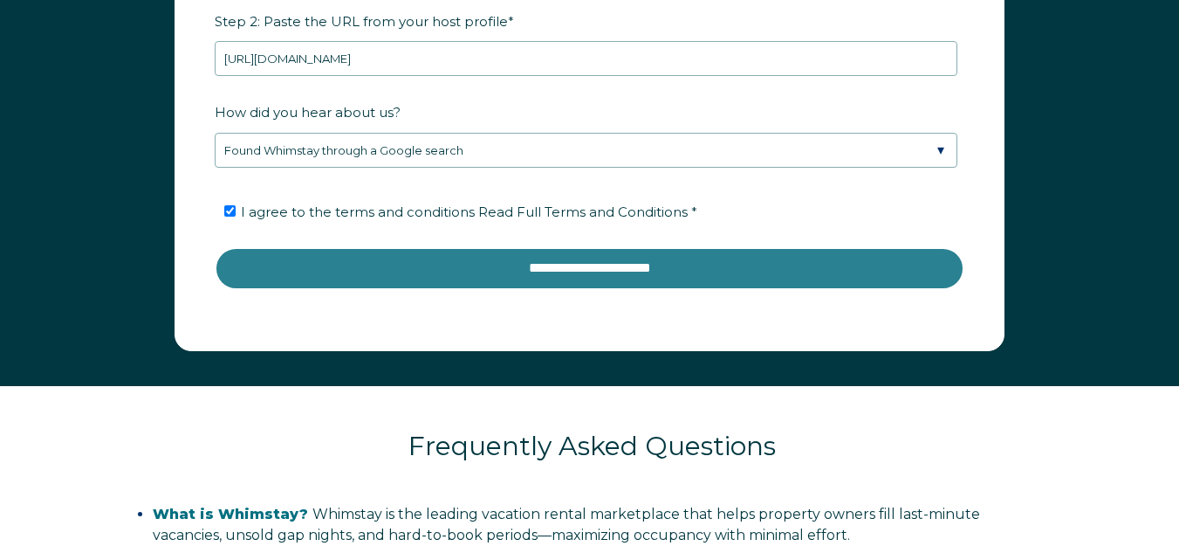
click at [544, 266] on input "**********" at bounding box center [590, 268] width 750 height 42
